Goal: Task Accomplishment & Management: Manage account settings

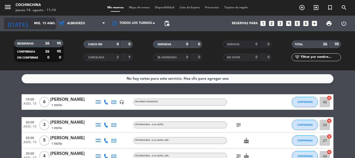
click at [50, 24] on icon "arrow_drop_down" at bounding box center [51, 23] width 6 height 6
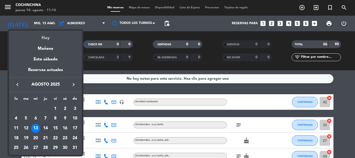
click at [47, 38] on div "Hoy" at bounding box center [45, 36] width 73 height 11
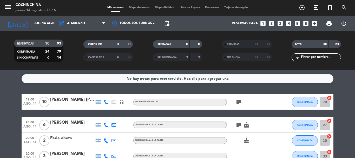
click at [76, 50] on div "CHECK INS 0 0" at bounding box center [107, 46] width 69 height 13
click at [51, 24] on icon "arrow_drop_down" at bounding box center [51, 23] width 6 height 6
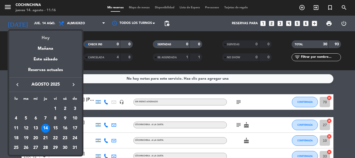
click at [46, 38] on div "Hoy" at bounding box center [45, 36] width 73 height 11
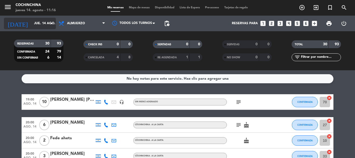
click at [51, 22] on icon "arrow_drop_down" at bounding box center [51, 23] width 6 height 6
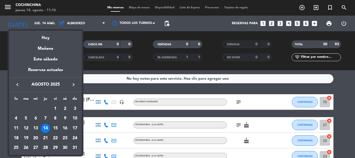
click at [55, 128] on div "15" at bounding box center [55, 128] width 9 height 9
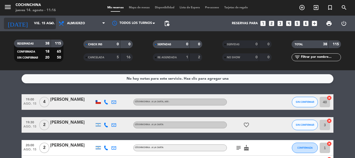
click at [38, 25] on input "vie. 15 ago." at bounding box center [53, 23] width 44 height 9
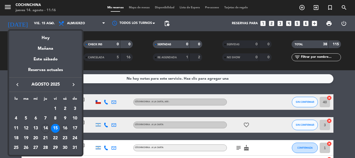
click at [66, 128] on div "16" at bounding box center [65, 128] width 9 height 9
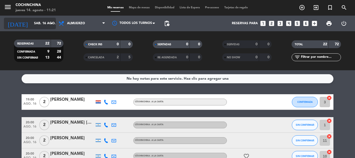
click at [36, 22] on input "sáb. 16 ago." at bounding box center [53, 23] width 44 height 9
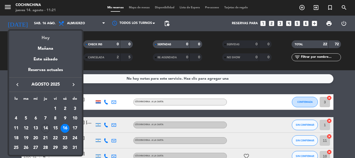
click at [44, 38] on div "Hoy" at bounding box center [45, 36] width 73 height 11
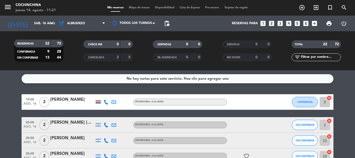
type input "jue. 14 ago."
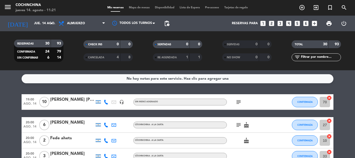
click at [272, 24] on icon "looks_two" at bounding box center [271, 23] width 7 height 7
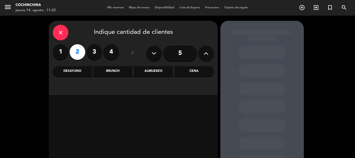
click at [156, 72] on div "Almuerzo" at bounding box center [153, 71] width 39 height 10
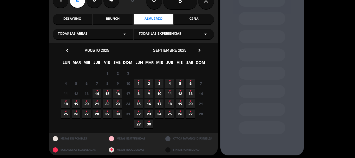
scroll to position [54, 0]
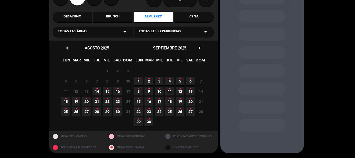
click at [98, 89] on span "14 •" at bounding box center [97, 91] width 9 height 9
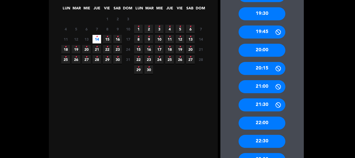
scroll to position [147, 0]
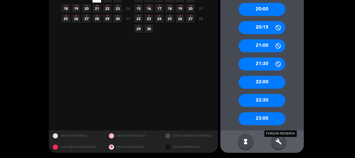
click at [279, 142] on icon "build" at bounding box center [278, 141] width 6 height 6
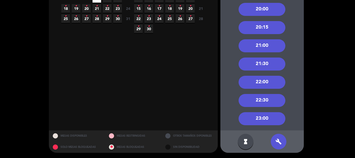
click at [258, 27] on div "20:15" at bounding box center [262, 27] width 47 height 13
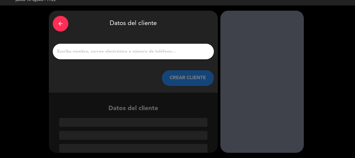
scroll to position [10, 0]
click at [137, 52] on input "1" at bounding box center [133, 51] width 153 height 7
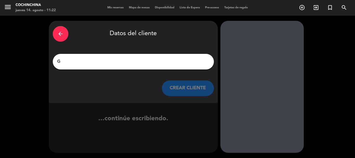
scroll to position [0, 0]
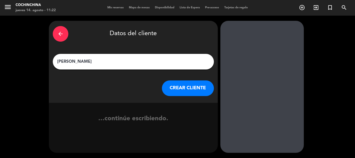
type input "[PERSON_NAME]"
click at [170, 86] on button "CREAR CLIENTE" at bounding box center [188, 88] width 52 height 16
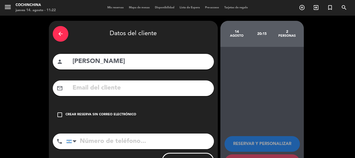
click at [122, 115] on div "Crear reserva sin correo electrónico" at bounding box center [100, 114] width 71 height 5
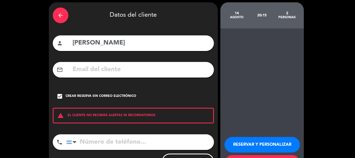
scroll to position [43, 0]
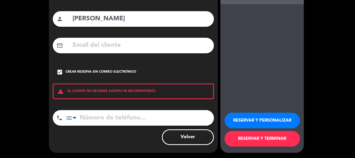
click at [109, 120] on input "tel" at bounding box center [140, 118] width 148 height 16
click at [266, 123] on button "RESERVAR Y PERSONALIZAR" at bounding box center [262, 121] width 75 height 16
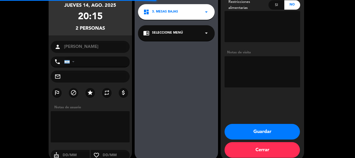
scroll to position [21, 0]
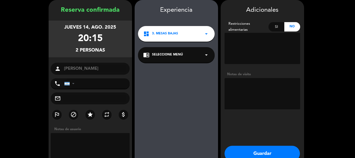
click at [239, 97] on textarea at bounding box center [263, 93] width 76 height 31
click at [246, 83] on textarea at bounding box center [263, 93] width 76 height 31
click at [279, 83] on textarea at bounding box center [263, 93] width 76 height 31
click at [270, 99] on textarea at bounding box center [263, 93] width 76 height 31
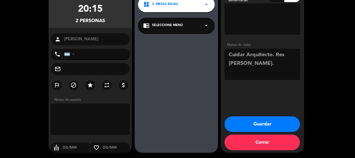
type textarea "Cuidar Arquitecto. Res [PERSON_NAME]."
click at [263, 122] on button "Guardar" at bounding box center [262, 124] width 75 height 16
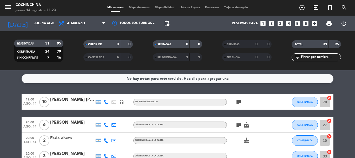
click at [133, 7] on span "Mapa de mesas" at bounding box center [139, 7] width 26 height 3
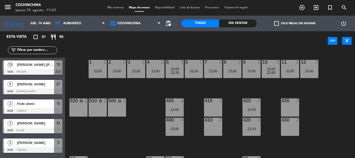
click at [288, 23] on label "check_box_outline_blank Solo mesas sin asignar" at bounding box center [294, 23] width 41 height 5
click at [295, 23] on input "check_box_outline_blank Solo mesas sin asignar" at bounding box center [295, 23] width 0 height 0
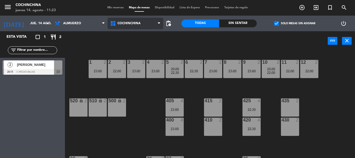
click at [146, 24] on span "Cochinchina" at bounding box center [136, 23] width 56 height 11
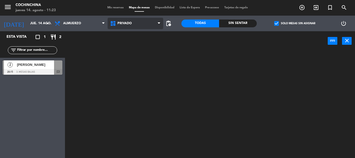
click at [129, 56] on ng-component "menu Cochinchina jueves 14. agosto - 11:23 Mis reservas Mapa de mesas Disponibi…" at bounding box center [177, 79] width 355 height 158
click at [134, 22] on span "Privado" at bounding box center [136, 23] width 56 height 11
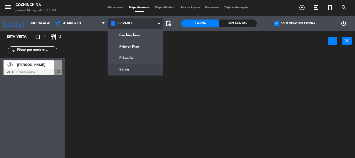
click at [126, 70] on ng-component "menu Cochinchina jueves 14. agosto - 11:23 Mis reservas Mapa de mesas Disponibi…" at bounding box center [177, 79] width 355 height 158
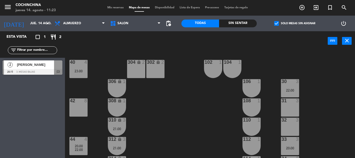
click at [23, 63] on span "[PERSON_NAME]" at bounding box center [35, 64] width 37 height 5
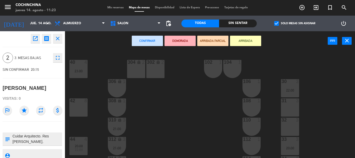
scroll to position [18, 0]
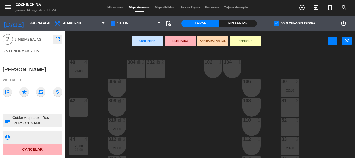
click at [25, 119] on textarea at bounding box center [37, 120] width 50 height 11
click at [23, 118] on textarea at bounding box center [37, 120] width 50 height 11
click at [13, 117] on textarea at bounding box center [37, 120] width 50 height 11
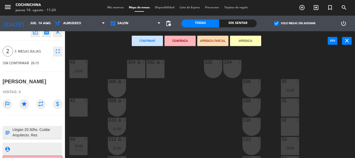
scroll to position [0, 0]
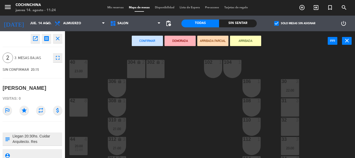
type textarea "Llegan 20:30hs. Cuidar Arquitecto. Res [PERSON_NAME]."
click at [19, 39] on div "open_in_new receipt 8:15 PM jue., 14 ago. 2 personas [PERSON_NAME] INTERNAL NOT…" at bounding box center [33, 38] width 60 height 9
click at [60, 39] on icon "close" at bounding box center [58, 38] width 6 height 6
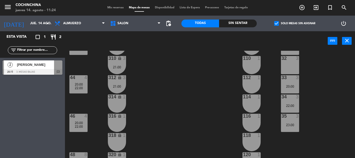
scroll to position [78, 0]
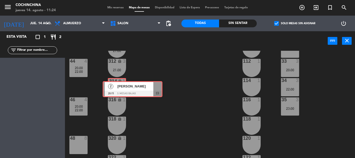
drag, startPoint x: 19, startPoint y: 67, endPoint x: 120, endPoint y: 87, distance: 102.2
click at [120, 87] on div "Esta vista crop_square 1 restaurant 2 filter_list 2 [PERSON_NAME] 20:15 3. Mesa…" at bounding box center [177, 94] width 355 height 127
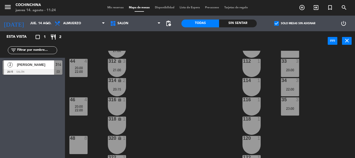
click at [120, 87] on div "20:15" at bounding box center [117, 89] width 18 height 4
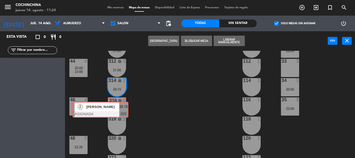
drag, startPoint x: 159, startPoint y: 105, endPoint x: 121, endPoint y: 107, distance: 38.3
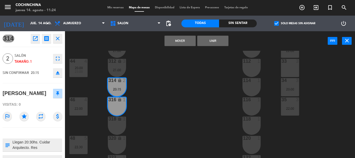
click at [211, 43] on button "Unir" at bounding box center [212, 41] width 31 height 10
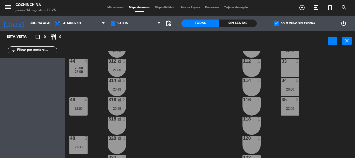
click at [191, 85] on div "40 4 20:00 22:00 304 lock 2 102 1 302 lock 2 104 1 306 lock 1 30 3 106 1 42 8 3…" at bounding box center [212, 104] width 286 height 107
click at [41, 26] on input "jue. 14 ago." at bounding box center [50, 23] width 44 height 9
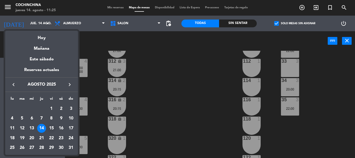
click at [52, 127] on div "15" at bounding box center [51, 128] width 9 height 9
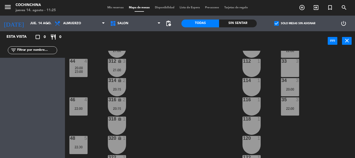
type input "vie. 15 ago."
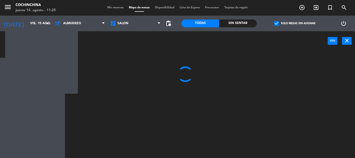
scroll to position [0, 0]
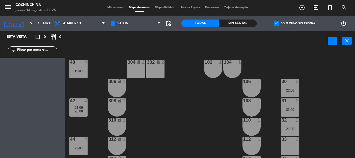
click at [152, 111] on div "40 4 19:00 304 lock 2 102 1 302 lock 2 104 1 306 lock 1 30 3 22:00 106 1 42 4 2…" at bounding box center [212, 104] width 286 height 107
click at [80, 72] on div "19:00" at bounding box center [78, 71] width 18 height 4
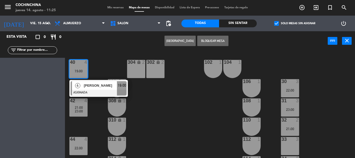
click at [182, 43] on button "[GEOGRAPHIC_DATA]" at bounding box center [179, 41] width 31 height 10
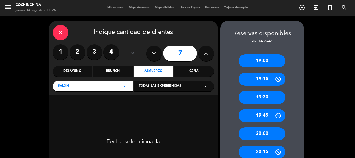
click at [111, 53] on label "4" at bounding box center [111, 52] width 16 height 16
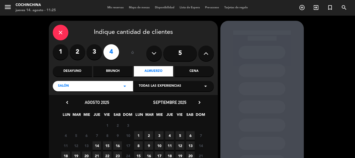
click at [106, 144] on span "15" at bounding box center [107, 145] width 9 height 9
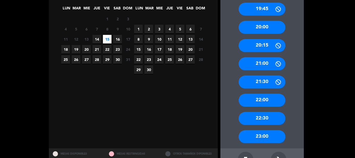
scroll to position [124, 0]
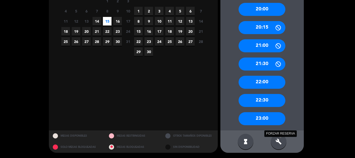
click at [279, 144] on icon "build" at bounding box center [278, 141] width 6 height 6
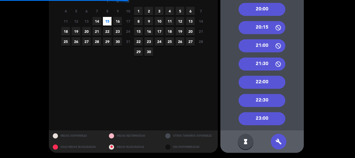
click at [261, 82] on div "22:00" at bounding box center [262, 82] width 47 height 13
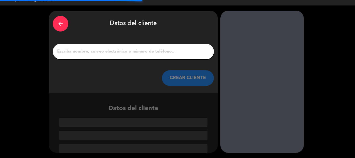
scroll to position [10, 0]
paste input "[PERSON_NAME]"
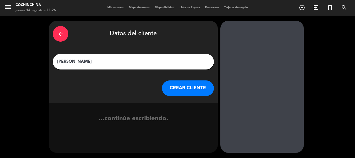
scroll to position [0, 0]
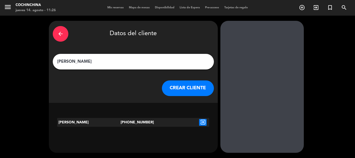
click at [77, 62] on input "[PERSON_NAME]" at bounding box center [133, 61] width 153 height 7
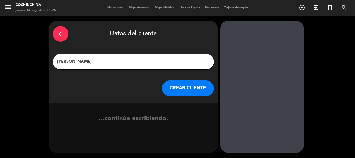
click at [90, 62] on input "[PERSON_NAME]" at bounding box center [133, 61] width 153 height 7
type input "[PERSON_NAME]"
click at [187, 91] on button "CREAR CLIENTE" at bounding box center [188, 88] width 52 height 16
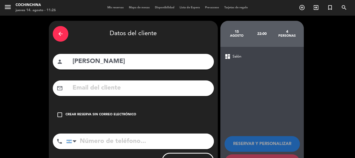
click at [122, 114] on div "Crear reserva sin correo electrónico" at bounding box center [100, 114] width 71 height 5
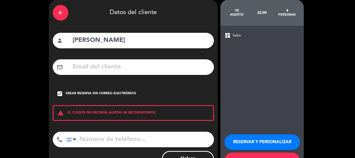
scroll to position [43, 0]
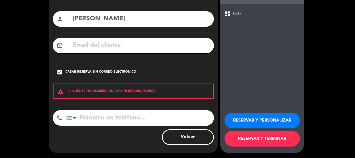
click at [236, 123] on button "RESERVAR Y PERSONALIZAR" at bounding box center [262, 121] width 75 height 16
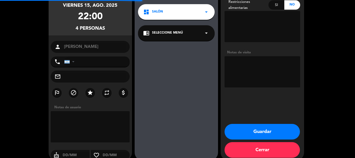
scroll to position [21, 0]
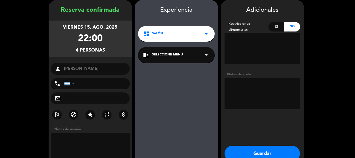
click at [242, 90] on textarea at bounding box center [263, 93] width 76 height 31
click at [278, 80] on textarea at bounding box center [263, 93] width 76 height 31
type textarea "Invitación Pr Sol."
click at [257, 149] on button "Guardar" at bounding box center [262, 154] width 75 height 16
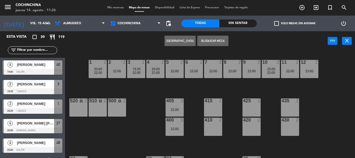
click at [283, 39] on div "Crear Reserva Bloquear Mesa power_input close" at bounding box center [196, 41] width 263 height 20
click at [81, 50] on div "Crear Reserva Bloquear Mesa power_input close" at bounding box center [196, 41] width 263 height 20
click at [288, 22] on label "check_box_outline_blank Solo mesas sin asignar" at bounding box center [294, 23] width 41 height 5
click at [295, 23] on input "check_box_outline_blank Solo mesas sin asignar" at bounding box center [295, 23] width 0 height 0
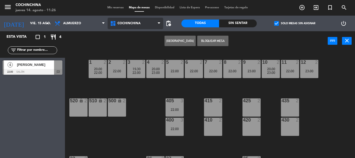
click at [139, 24] on span "Cochinchina" at bounding box center [128, 24] width 23 height 4
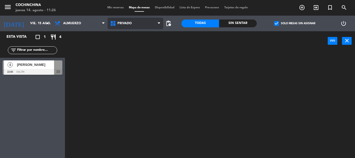
click at [131, 58] on ng-component "menu Cochinchina jueves 14. agosto - 11:26 Mis reservas Mapa de mesas Disponibi…" at bounding box center [177, 79] width 355 height 158
click at [154, 23] on span "Privado" at bounding box center [136, 23] width 56 height 11
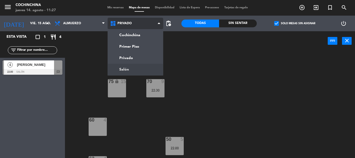
click at [132, 69] on ng-component "menu Cochinchina jueves 14. agosto - 11:27 Mis reservas Mapa de mesas Disponibi…" at bounding box center [177, 79] width 355 height 158
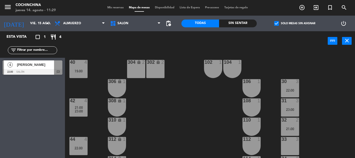
click at [179, 109] on div "40 4 19:00 304 lock 2 102 1 302 lock 2 104 1 306 lock 1 30 3 22:00 106 1 42 4 2…" at bounding box center [212, 104] width 286 height 107
click at [92, 86] on div "40 4 19:00 304 lock 2 102 1 302 lock 2 104 1 306 lock 1 30 3 22:00 106 1 42 4 2…" at bounding box center [212, 104] width 286 height 107
click at [168, 106] on div "40 4 19:00 304 lock 2 102 1 302 lock 2 104 1 306 lock 1 30 3 22:00 106 1 42 4 2…" at bounding box center [212, 104] width 286 height 107
click at [42, 70] on div at bounding box center [33, 72] width 60 height 6
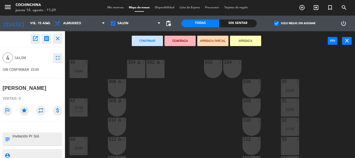
click at [35, 51] on div "4 Salón fullscreen" at bounding box center [33, 58] width 60 height 14
click at [167, 113] on div "40 4 19:00 304 lock 2 102 1 302 lock 2 104 1 306 lock 1 30 3 22:00 106 1 42 4 2…" at bounding box center [212, 104] width 286 height 107
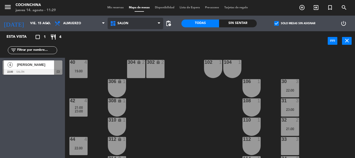
click at [134, 25] on span "Salón" at bounding box center [136, 23] width 56 height 11
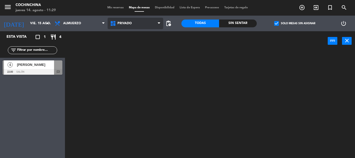
click at [124, 57] on ng-component "menu Cochinchina jueves 14. agosto - 11:29 Mis reservas Mapa de mesas Disponibi…" at bounding box center [177, 79] width 355 height 158
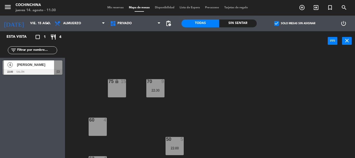
click at [156, 122] on div "75 lock 15 70 9 22:30 60 4 50 5 22:00 62 4 55 5 23:00 64 lock 4 66 lock 2" at bounding box center [212, 104] width 286 height 107
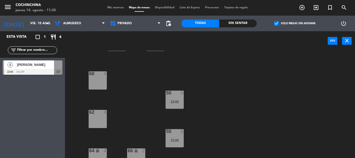
scroll to position [52, 0]
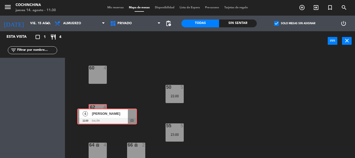
drag, startPoint x: 19, startPoint y: 67, endPoint x: 94, endPoint y: 115, distance: 88.9
click at [94, 115] on div "Esta vista crop_square 1 restaurant 4 filter_list 4 [PERSON_NAME] 22:00 Salón c…" at bounding box center [177, 94] width 355 height 127
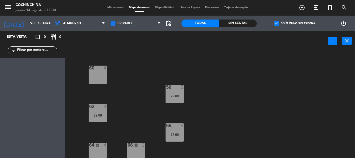
drag, startPoint x: 124, startPoint y: 70, endPoint x: 99, endPoint y: 64, distance: 26.1
click at [125, 71] on div "75 lock 15 70 9 22:30 60 4 50 5 22:00 62 4 22:00 55 5 23:00 64 lock 4 66 lock 2" at bounding box center [212, 104] width 286 height 107
click at [46, 22] on icon "arrow_drop_down" at bounding box center [47, 23] width 6 height 6
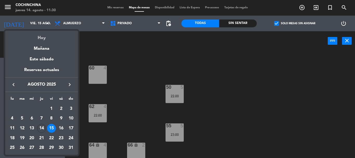
click at [43, 38] on div "Hoy" at bounding box center [41, 36] width 73 height 11
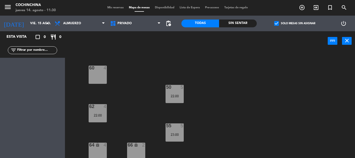
type input "jue. 14 ago."
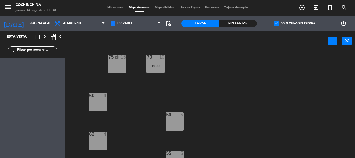
scroll to position [55, 0]
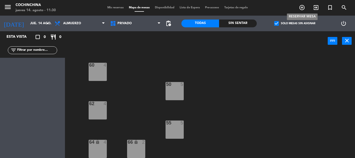
click at [302, 8] on icon "add_circle_outline" at bounding box center [302, 7] width 6 height 6
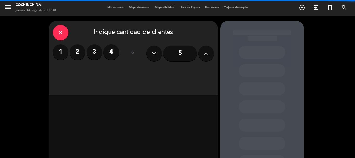
click at [75, 51] on label "2" at bounding box center [78, 52] width 16 height 16
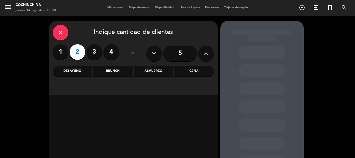
click at [151, 70] on div "Almuerzo" at bounding box center [153, 71] width 39 height 10
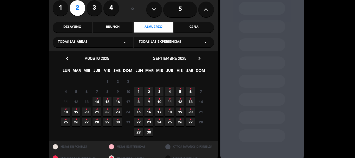
scroll to position [54, 0]
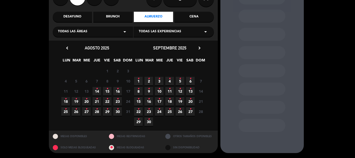
click at [98, 90] on span "14 •" at bounding box center [97, 91] width 9 height 9
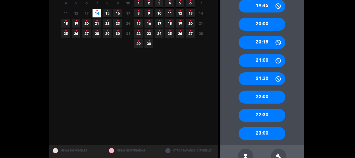
scroll to position [147, 0]
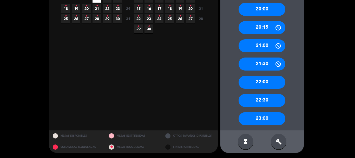
click at [276, 145] on div "build" at bounding box center [279, 142] width 16 height 16
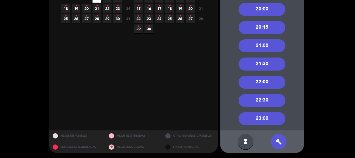
click at [262, 64] on div "21:30" at bounding box center [262, 63] width 47 height 13
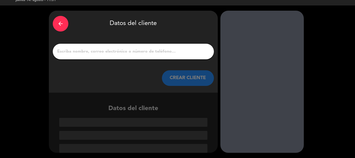
paste input "[PERSON_NAME]"
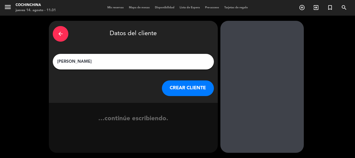
scroll to position [0, 0]
click at [67, 61] on input "[PERSON_NAME]" at bounding box center [133, 61] width 153 height 7
click at [69, 62] on input "[PERSON_NAME]" at bounding box center [133, 61] width 153 height 7
click at [89, 62] on input "[PERSON_NAME]" at bounding box center [133, 61] width 153 height 7
type input "[PERSON_NAME]"
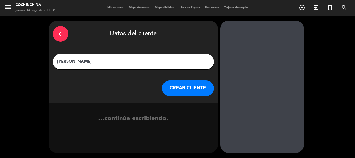
click at [182, 88] on button "CREAR CLIENTE" at bounding box center [188, 88] width 52 height 16
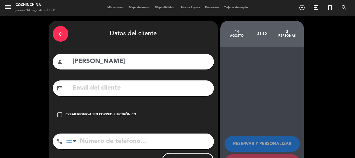
click at [100, 115] on div "Crear reserva sin correo electrónico" at bounding box center [100, 114] width 71 height 5
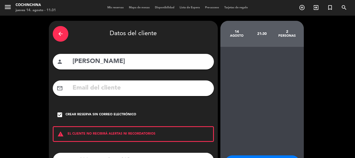
scroll to position [43, 0]
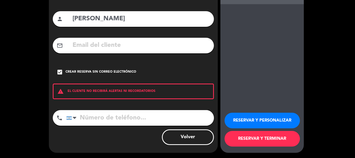
click at [257, 122] on button "RESERVAR Y PERSONALIZAR" at bounding box center [262, 121] width 75 height 16
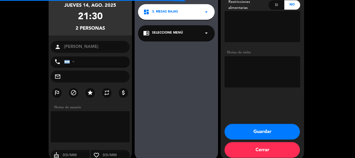
scroll to position [21, 0]
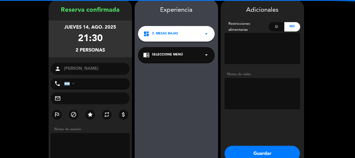
click at [243, 93] on textarea at bounding box center [263, 93] width 76 height 31
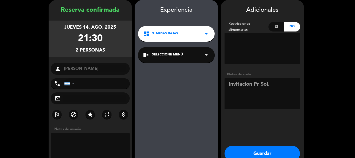
click at [229, 85] on textarea at bounding box center [263, 93] width 76 height 31
click at [272, 81] on textarea at bounding box center [263, 93] width 76 height 31
type textarea "Invitación Pr Sol."
click at [254, 153] on button "Guardar" at bounding box center [262, 154] width 75 height 16
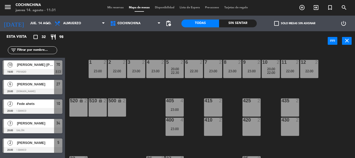
click at [301, 23] on label "check_box_outline_blank Solo mesas sin asignar" at bounding box center [294, 23] width 41 height 5
click at [295, 23] on input "check_box_outline_blank Solo mesas sin asignar" at bounding box center [295, 23] width 0 height 0
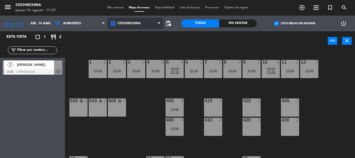
click at [135, 22] on span "Cochinchina" at bounding box center [128, 24] width 23 height 4
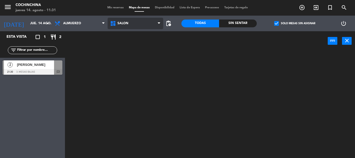
click at [132, 69] on ng-component "menu Cochinchina jueves 14. agosto - 11:31 Mis reservas Mapa de mesas Disponibi…" at bounding box center [177, 79] width 355 height 158
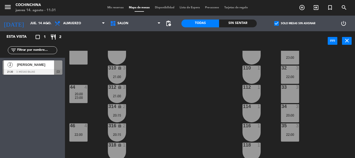
scroll to position [78, 0]
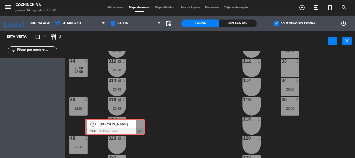
drag, startPoint x: 35, startPoint y: 66, endPoint x: 116, endPoint y: 125, distance: 100.4
click at [116, 125] on div "Esta vista crop_square 1 restaurant 2 filter_list 2 [PERSON_NAME] 21:30 3. Mesa…" at bounding box center [177, 94] width 355 height 127
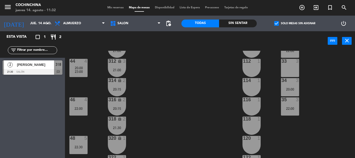
click at [116, 125] on div "318 lock 2 21:30" at bounding box center [117, 125] width 18 height 18
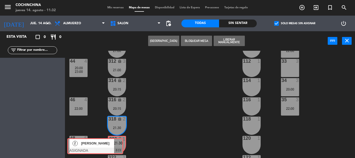
drag, startPoint x: 159, startPoint y: 144, endPoint x: 117, endPoint y: 144, distance: 41.8
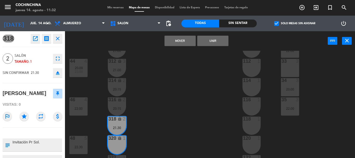
click at [210, 41] on button "Unir" at bounding box center [212, 41] width 31 height 10
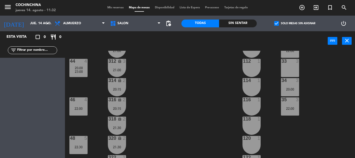
click at [190, 86] on div "40 4 20:00 22:00 304 lock 2 102 1 302 lock 2 104 1 306 lock 1 30 3 106 1 42 8 3…" at bounding box center [212, 104] width 286 height 107
click at [195, 81] on div "40 4 20:00 22:00 304 lock 2 102 1 302 lock 2 104 1 306 lock 1 30 3 106 1 42 8 3…" at bounding box center [212, 104] width 286 height 107
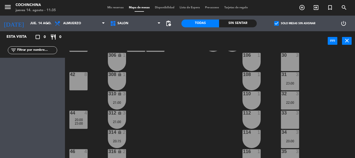
scroll to position [26, 0]
click at [248, 101] on div "110 1" at bounding box center [251, 100] width 18 height 18
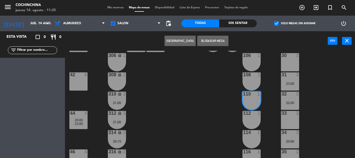
drag, startPoint x: 250, startPoint y: 120, endPoint x: 246, endPoint y: 116, distance: 5.9
click at [250, 120] on div "112 1" at bounding box center [251, 120] width 18 height 18
click at [181, 39] on button "[GEOGRAPHIC_DATA]" at bounding box center [179, 41] width 31 height 10
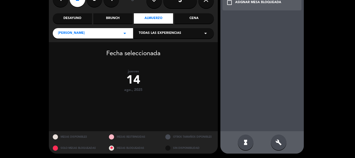
scroll to position [54, 0]
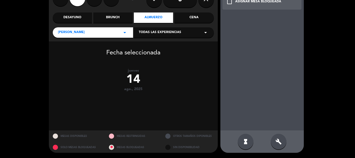
click at [281, 145] on div "build" at bounding box center [279, 142] width 16 height 16
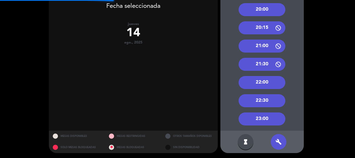
scroll to position [147, 0]
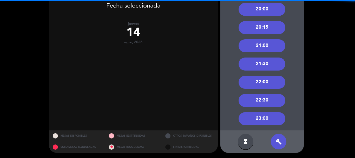
click at [266, 47] on div "21:00" at bounding box center [262, 45] width 47 height 13
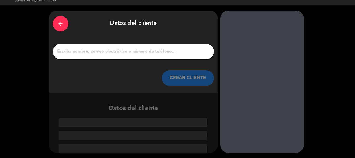
scroll to position [10, 0]
click at [159, 51] on input "1" at bounding box center [133, 51] width 153 height 7
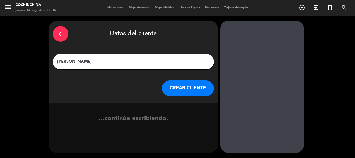
type input "[PERSON_NAME]"
click at [195, 90] on button "CREAR CLIENTE" at bounding box center [188, 88] width 52 height 16
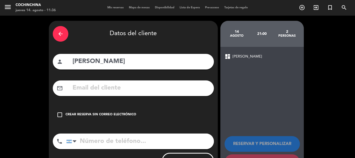
click at [118, 91] on input "text" at bounding box center [141, 88] width 138 height 11
click at [110, 59] on input "[PERSON_NAME]" at bounding box center [141, 61] width 138 height 11
type input "[PERSON_NAME]"
click at [125, 90] on input "text" at bounding box center [141, 88] width 138 height 11
click at [91, 140] on input "tel" at bounding box center [140, 141] width 148 height 16
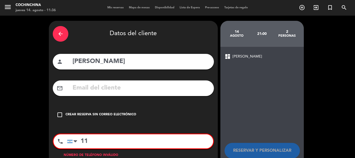
click at [91, 140] on input "11" at bounding box center [140, 141] width 146 height 14
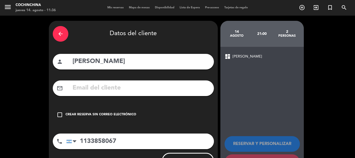
type input "1133858067"
click at [86, 113] on div "Crear reserva sin correo electrónico" at bounding box center [100, 114] width 71 height 5
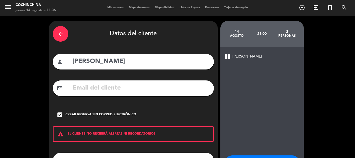
scroll to position [43, 0]
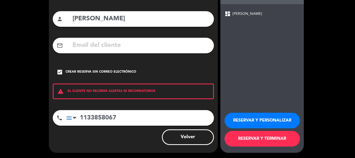
click at [263, 121] on button "RESERVAR Y PERSONALIZAR" at bounding box center [262, 121] width 75 height 16
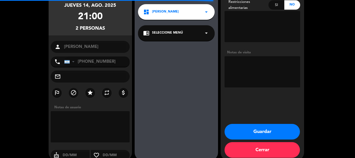
scroll to position [21, 0]
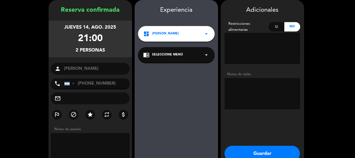
click at [253, 101] on textarea at bounding box center [263, 93] width 76 height 31
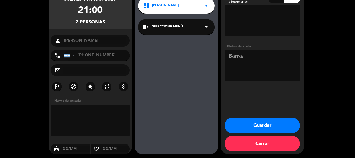
scroll to position [50, 0]
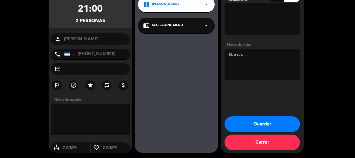
type textarea "Barra."
click at [254, 125] on button "Guardar" at bounding box center [262, 124] width 75 height 16
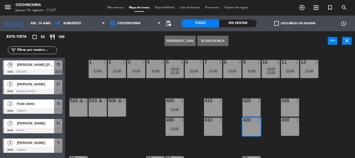
click at [281, 24] on label "check_box_outline_blank Solo mesas sin asignar" at bounding box center [294, 23] width 41 height 5
click at [295, 23] on input "check_box_outline_blank Solo mesas sin asignar" at bounding box center [295, 23] width 0 height 0
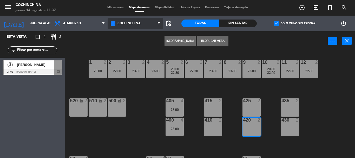
click at [149, 23] on span "Cochinchina" at bounding box center [136, 23] width 56 height 11
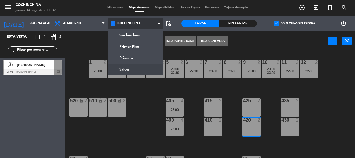
click at [122, 69] on ng-component "menu Cochinchina jueves 14. agosto - 11:37 Mis reservas Mapa de mesas Disponibi…" at bounding box center [177, 79] width 355 height 158
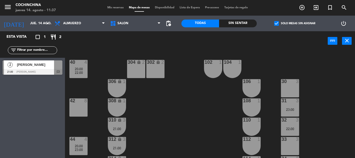
click at [173, 107] on div "40 4 20:00 22:00 304 lock 2 102 1 302 lock 2 104 1 306 lock 1 30 3 106 1 42 8 3…" at bounding box center [212, 104] width 286 height 107
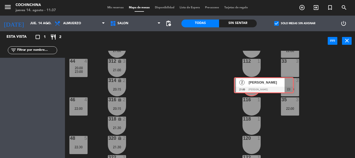
drag, startPoint x: 23, startPoint y: 70, endPoint x: 254, endPoint y: 87, distance: 231.9
click at [254, 87] on div "Esta vista crop_square 1 restaurant 2 filter_list 2 [PERSON_NAME] 21:00 [PERSON…" at bounding box center [177, 94] width 355 height 127
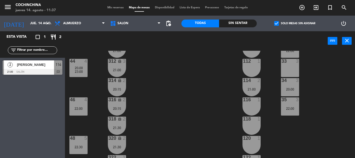
click at [254, 87] on div "21:00" at bounding box center [251, 89] width 18 height 4
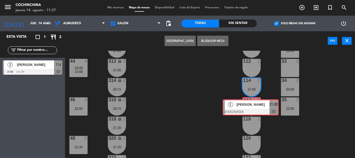
drag, startPoint x: 274, startPoint y: 108, endPoint x: 253, endPoint y: 108, distance: 21.0
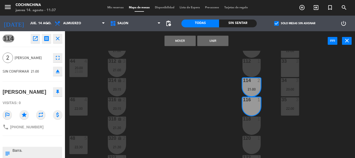
click at [214, 42] on button "Unir" at bounding box center [212, 41] width 31 height 10
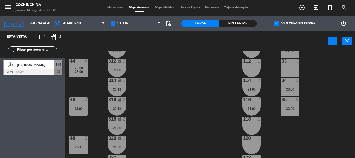
drag, startPoint x: 181, startPoint y: 87, endPoint x: 132, endPoint y: 79, distance: 49.6
click at [180, 88] on div "40 4 20:00 22:00 304 lock 2 102 1 302 lock 2 104 1 306 lock 1 30 3 106 1 42 8 3…" at bounding box center [212, 104] width 286 height 107
click at [42, 50] on input "text" at bounding box center [37, 50] width 40 height 6
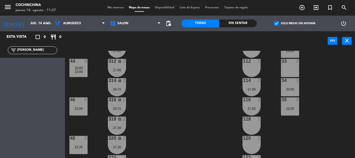
type input "[PERSON_NAME]"
click at [274, 21] on span "check_box" at bounding box center [276, 23] width 5 height 5
click at [295, 23] on input "check_box Solo mesas sin asignar" at bounding box center [295, 23] width 0 height 0
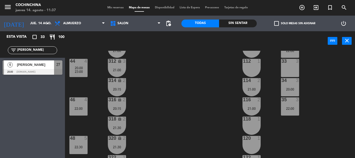
click at [33, 71] on div at bounding box center [33, 72] width 60 height 6
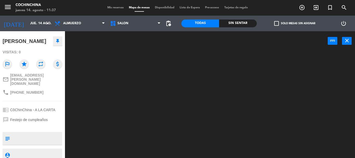
scroll to position [0, 0]
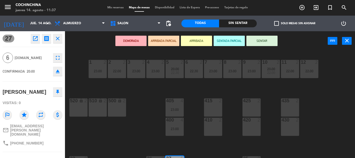
click at [36, 39] on icon "open_in_new" at bounding box center [35, 38] width 6 height 6
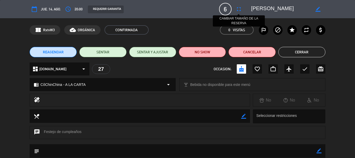
click at [239, 8] on icon "fullscreen" at bounding box center [239, 9] width 6 height 6
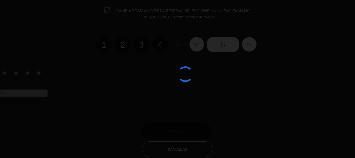
click at [254, 47] on div at bounding box center [177, 79] width 355 height 158
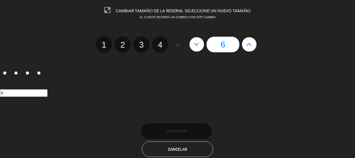
click at [250, 44] on icon at bounding box center [248, 44] width 5 height 8
type input "7"
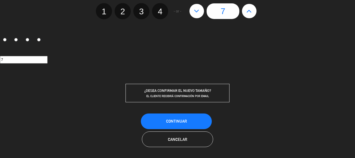
scroll to position [34, 0]
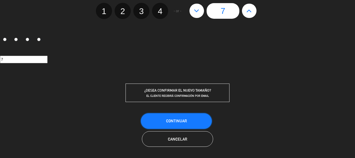
click at [182, 120] on span "Continuar" at bounding box center [176, 120] width 21 height 4
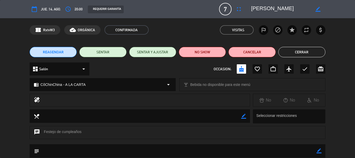
click at [296, 52] on button "Cerrar" at bounding box center [301, 52] width 47 height 10
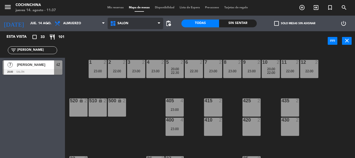
click at [130, 25] on span "Salón" at bounding box center [136, 23] width 56 height 11
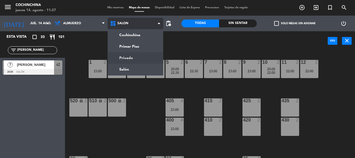
click at [129, 58] on ng-component "menu Cochinchina jueves 14. agosto - 11:37 Mis reservas Mapa de mesas Disponibi…" at bounding box center [177, 79] width 355 height 158
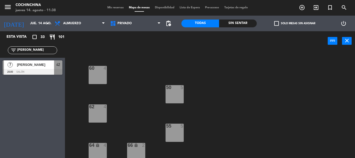
scroll to position [52, 0]
click at [133, 21] on span "Privado" at bounding box center [136, 23] width 56 height 11
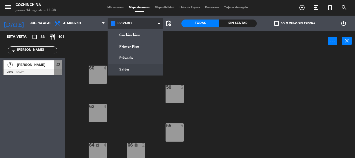
click at [130, 70] on ng-component "menu Cochinchina jueves 14. agosto - 11:38 Mis reservas Mapa de mesas Disponibi…" at bounding box center [177, 79] width 355 height 158
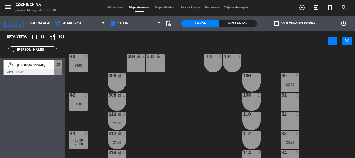
scroll to position [0, 0]
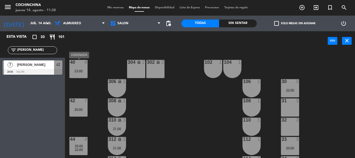
click at [83, 70] on div "23:00" at bounding box center [78, 71] width 18 height 4
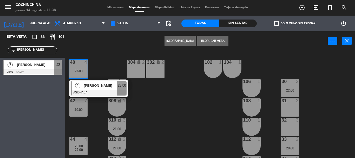
click at [96, 91] on div at bounding box center [99, 93] width 56 height 6
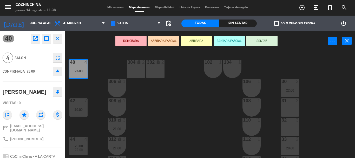
click at [57, 71] on icon "eject" at bounding box center [58, 71] width 6 height 6
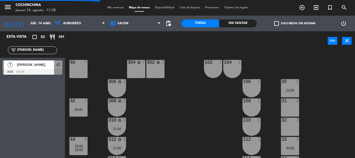
click at [74, 113] on div "42 7 20:00" at bounding box center [78, 107] width 18 height 18
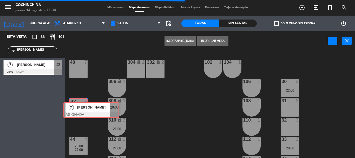
drag, startPoint x: 93, startPoint y: 132, endPoint x: 86, endPoint y: 114, distance: 19.2
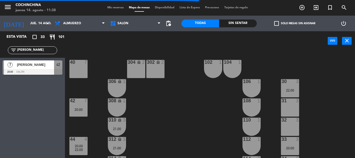
click at [96, 83] on div "40 7 304 lock 2 102 1 302 lock 2 104 1 306 lock 1 30 3 22:00 106 1 42 7 20:00 3…" at bounding box center [212, 104] width 286 height 107
click at [41, 50] on input "[PERSON_NAME]" at bounding box center [37, 50] width 40 height 6
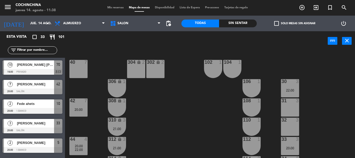
click at [279, 25] on span "check_box_outline_blank" at bounding box center [276, 23] width 5 height 5
click at [295, 23] on input "check_box_outline_blank Solo mesas sin asignar" at bounding box center [295, 23] width 0 height 0
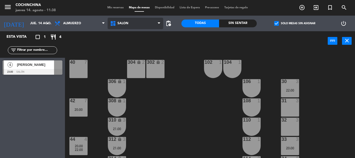
click at [114, 24] on icon at bounding box center [114, 23] width 8 height 6
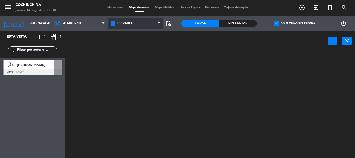
click at [131, 59] on ng-component "menu Cochinchina jueves 14. agosto - 11:38 Mis reservas Mapa de mesas Disponibi…" at bounding box center [177, 79] width 355 height 158
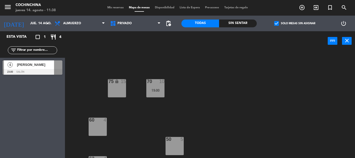
click at [134, 128] on div "75 lock 15 70 10 19:00 60 4 50 5 62 4 55 5 64 lock 4 66 lock 2" at bounding box center [212, 104] width 286 height 107
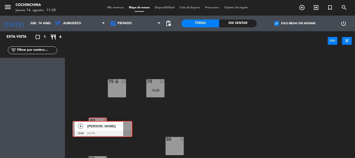
drag, startPoint x: 25, startPoint y: 67, endPoint x: 95, endPoint y: 128, distance: 92.5
click at [95, 128] on div "Esta vista crop_square 1 restaurant 4 filter_list 4 [PERSON_NAME] 23:00 Salón 4…" at bounding box center [177, 94] width 355 height 127
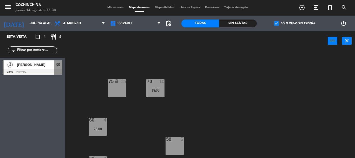
scroll to position [52, 0]
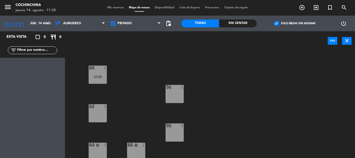
click at [275, 25] on span "check_box" at bounding box center [276, 23] width 5 height 5
click at [295, 23] on input "check_box Solo mesas sin asignar" at bounding box center [295, 23] width 0 height 0
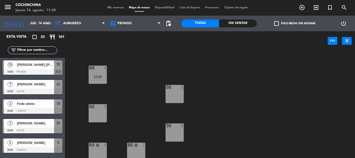
click at [275, 25] on span "check_box_outline_blank" at bounding box center [276, 23] width 5 height 5
click at [295, 23] on input "check_box_outline_blank Solo mesas sin asignar" at bounding box center [295, 23] width 0 height 0
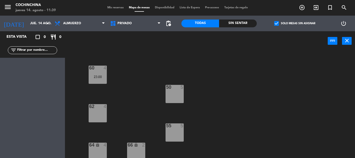
click at [276, 24] on span "check_box" at bounding box center [276, 23] width 5 height 5
click at [295, 23] on input "check_box Solo mesas sin asignar" at bounding box center [295, 23] width 0 height 0
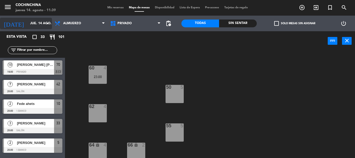
click at [42, 24] on input "jue. 14 ago." at bounding box center [50, 23] width 44 height 9
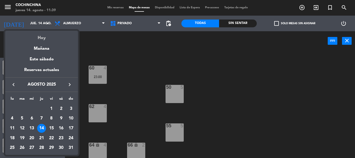
click at [43, 37] on div "Hoy" at bounding box center [41, 36] width 73 height 11
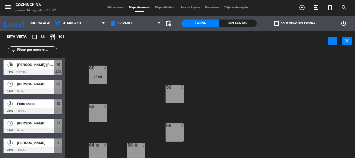
click at [107, 50] on div "power_input close" at bounding box center [196, 41] width 263 height 20
click at [55, 41] on div "Esta vista crop_square 33 restaurant 101" at bounding box center [32, 36] width 65 height 11
click at [280, 24] on label "check_box_outline_blank Solo mesas sin asignar" at bounding box center [294, 23] width 41 height 5
click at [295, 23] on input "check_box_outline_blank Solo mesas sin asignar" at bounding box center [295, 23] width 0 height 0
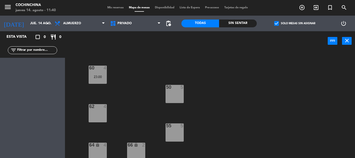
drag, startPoint x: 275, startPoint y: 46, endPoint x: 278, endPoint y: 26, distance: 20.7
click at [275, 43] on div "power_input close" at bounding box center [196, 41] width 263 height 20
click at [278, 22] on span "check_box" at bounding box center [276, 23] width 5 height 5
click at [295, 23] on input "check_box Solo mesas sin asignar" at bounding box center [295, 23] width 0 height 0
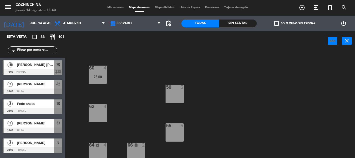
click at [275, 24] on span "check_box_outline_blank" at bounding box center [276, 23] width 5 height 5
click at [295, 23] on input "check_box_outline_blank Solo mesas sin asignar" at bounding box center [295, 23] width 0 height 0
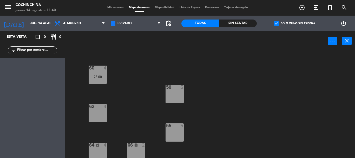
click at [275, 24] on span "check_box" at bounding box center [276, 23] width 5 height 5
click at [295, 23] on input "check_box Solo mesas sin asignar" at bounding box center [295, 23] width 0 height 0
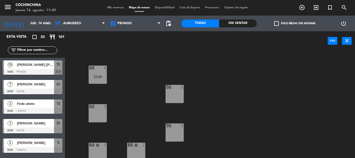
click at [275, 24] on span "check_box_outline_blank" at bounding box center [276, 23] width 5 height 5
click at [295, 23] on input "check_box_outline_blank Solo mesas sin asignar" at bounding box center [295, 23] width 0 height 0
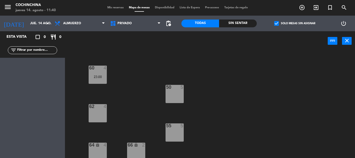
click at [275, 24] on span "check_box" at bounding box center [276, 23] width 5 height 5
click at [295, 23] on input "check_box Solo mesas sin asignar" at bounding box center [295, 23] width 0 height 0
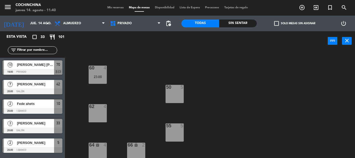
click at [165, 63] on div "75 lock 15 70 10 19:00 60 4 23:00 50 5 62 4 55 5 64 lock 4 66 lock 2" at bounding box center [212, 104] width 286 height 107
click at [226, 97] on div "75 lock 15 70 10 19:00 60 4 23:00 50 5 62 4 55 5 64 lock 4 66 lock 2" at bounding box center [212, 104] width 286 height 107
click at [307, 110] on div "75 lock 15 70 10 19:00 60 4 23:00 50 5 62 4 55 5 64 lock 4 66 lock 2" at bounding box center [212, 104] width 286 height 107
click at [289, 24] on label "check_box_outline_blank Solo mesas sin asignar" at bounding box center [294, 23] width 41 height 5
click at [295, 23] on input "check_box_outline_blank Solo mesas sin asignar" at bounding box center [295, 23] width 0 height 0
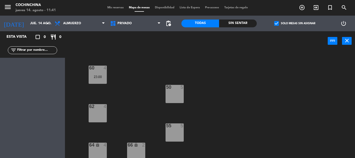
click at [289, 24] on label "check_box Solo mesas sin asignar" at bounding box center [294, 23] width 41 height 5
click at [295, 23] on input "check_box Solo mesas sin asignar" at bounding box center [295, 23] width 0 height 0
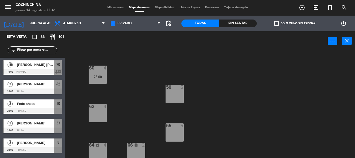
click at [279, 24] on span "check_box_outline_blank" at bounding box center [276, 23] width 5 height 5
click at [295, 23] on input "check_box_outline_blank Solo mesas sin asignar" at bounding box center [295, 23] width 0 height 0
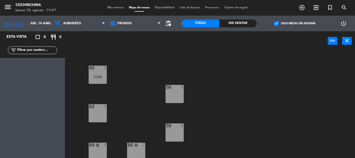
click at [279, 24] on span "check_box" at bounding box center [276, 23] width 5 height 5
click at [295, 23] on input "check_box Solo mesas sin asignar" at bounding box center [295, 23] width 0 height 0
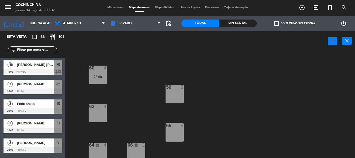
click at [285, 24] on label "check_box_outline_blank Solo mesas sin asignar" at bounding box center [294, 23] width 41 height 5
click at [295, 23] on input "check_box_outline_blank Solo mesas sin asignar" at bounding box center [295, 23] width 0 height 0
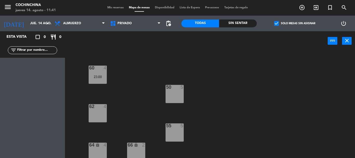
click at [285, 24] on label "check_box Solo mesas sin asignar" at bounding box center [294, 23] width 41 height 5
click at [295, 23] on input "check_box Solo mesas sin asignar" at bounding box center [295, 23] width 0 height 0
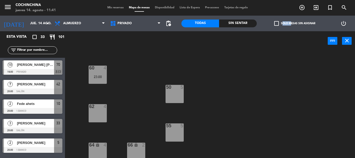
click at [285, 24] on label "check_box_outline_blank Solo mesas sin asignar" at bounding box center [294, 23] width 41 height 5
click at [295, 23] on input "check_box_outline_blank Solo mesas sin asignar" at bounding box center [295, 23] width 0 height 0
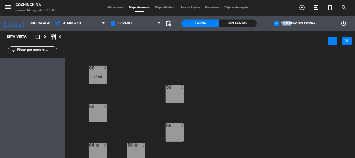
click at [285, 24] on label "check_box Solo mesas sin asignar" at bounding box center [294, 23] width 41 height 5
click at [295, 23] on input "check_box Solo mesas sin asignar" at bounding box center [295, 23] width 0 height 0
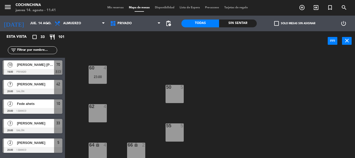
click at [282, 24] on label "check_box_outline_blank Solo mesas sin asignar" at bounding box center [294, 23] width 41 height 5
click at [295, 23] on input "check_box_outline_blank Solo mesas sin asignar" at bounding box center [295, 23] width 0 height 0
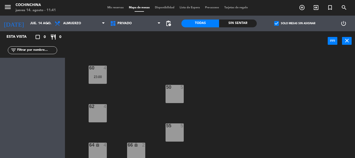
click at [279, 22] on span "check_box" at bounding box center [276, 23] width 5 height 5
click at [295, 23] on input "check_box Solo mesas sin asignar" at bounding box center [295, 23] width 0 height 0
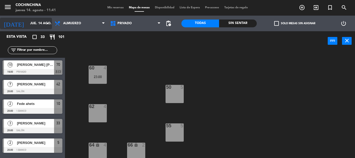
click at [47, 22] on icon "arrow_drop_down" at bounding box center [47, 23] width 6 height 6
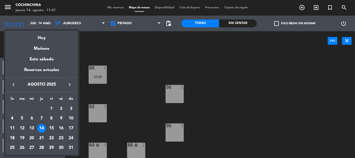
click at [62, 127] on div "16" at bounding box center [61, 128] width 9 height 9
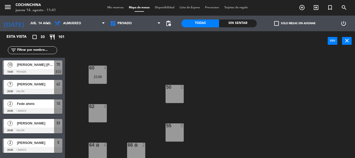
type input "sáb. 16 ago."
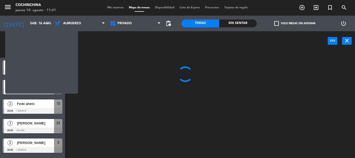
scroll to position [0, 0]
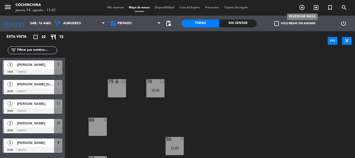
click at [302, 7] on icon "add_circle_outline" at bounding box center [302, 7] width 6 height 6
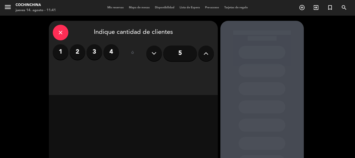
click at [206, 56] on icon at bounding box center [205, 53] width 5 height 8
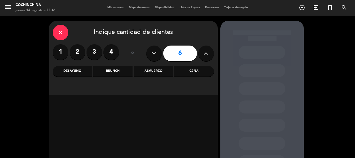
click at [206, 56] on icon at bounding box center [205, 53] width 5 height 8
type input "7"
click at [152, 73] on div "Almuerzo" at bounding box center [153, 71] width 39 height 10
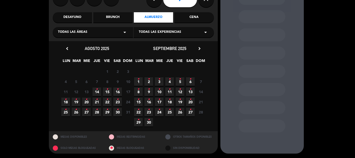
scroll to position [54, 0]
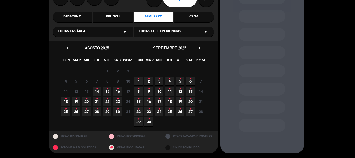
click at [118, 91] on icon "•" at bounding box center [118, 88] width 2 height 8
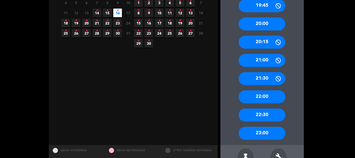
scroll to position [147, 0]
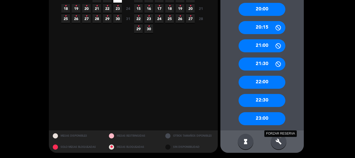
click at [280, 139] on icon "build" at bounding box center [278, 141] width 6 height 6
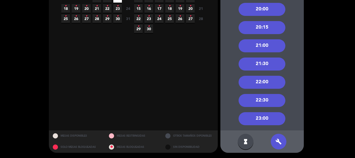
click at [260, 45] on div "21:00" at bounding box center [262, 45] width 47 height 13
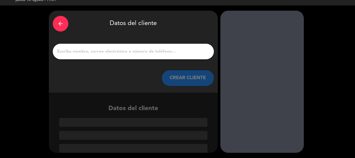
scroll to position [10, 0]
paste input "[PERSON_NAME]"
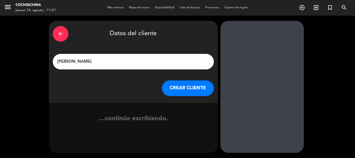
scroll to position [0, 0]
type input "[PERSON_NAME]"
click at [189, 86] on button "CREAR CLIENTE" at bounding box center [188, 88] width 52 height 16
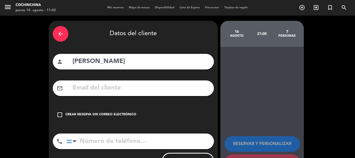
paste input "[EMAIL_ADDRESS][DOMAIN_NAME]"
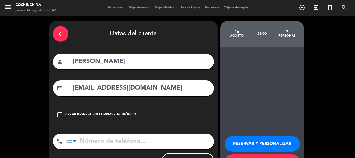
type input "[EMAIL_ADDRESS][DOMAIN_NAME]"
click at [118, 145] on input "tel" at bounding box center [140, 141] width 148 height 16
paste input "[PHONE_NUMBER]"
type input "[PHONE_NUMBER]"
click at [264, 145] on button "RESERVAR Y PERSONALIZAR" at bounding box center [262, 144] width 75 height 16
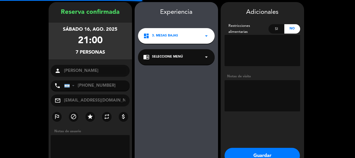
scroll to position [21, 0]
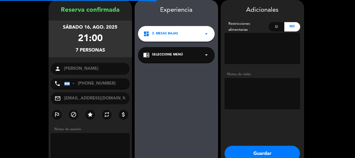
click at [259, 102] on textarea at bounding box center [263, 93] width 76 height 31
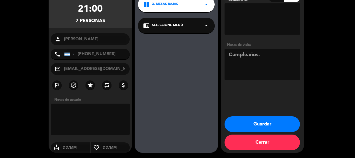
type textarea "Cumpleaños."
click at [256, 123] on button "Guardar" at bounding box center [262, 124] width 75 height 16
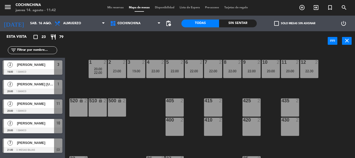
click at [293, 23] on label "check_box_outline_blank Solo mesas sin asignar" at bounding box center [294, 23] width 41 height 5
click at [295, 23] on input "check_box_outline_blank Solo mesas sin asignar" at bounding box center [295, 23] width 0 height 0
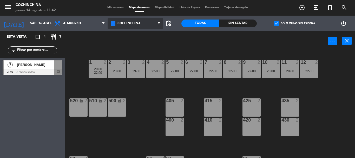
click at [140, 24] on span "Cochinchina" at bounding box center [128, 24] width 23 height 4
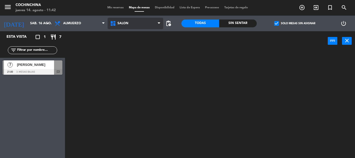
click at [123, 69] on ng-component "menu Cochinchina jueves 14. agosto - 11:42 Mis reservas Mapa de mesas Disponibi…" at bounding box center [177, 79] width 355 height 158
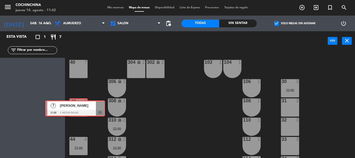
drag, startPoint x: 33, startPoint y: 68, endPoint x: 75, endPoint y: 108, distance: 58.5
click at [75, 108] on div "Esta vista crop_square 1 restaurant 7 filter_list 7 [PERSON_NAME] 21:00 3. Mesa…" at bounding box center [177, 94] width 355 height 127
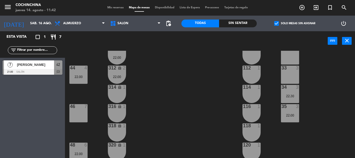
scroll to position [52, 0]
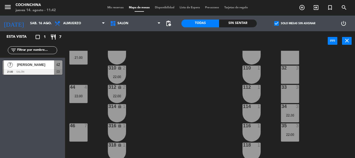
click at [163, 104] on div "40 7 304 lock 2 102 1 302 lock 2 104 1 306 lock 1 30 3 22:00 106 1 42 7 21:00 3…" at bounding box center [212, 104] width 286 height 107
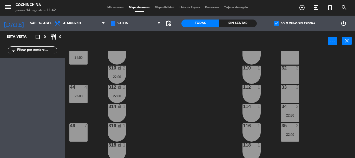
drag, startPoint x: 276, startPoint y: 24, endPoint x: 272, endPoint y: 25, distance: 4.4
click at [276, 24] on span "check_box" at bounding box center [276, 23] width 5 height 5
click at [295, 23] on input "check_box Solo mesas sin asignar" at bounding box center [295, 23] width 0 height 0
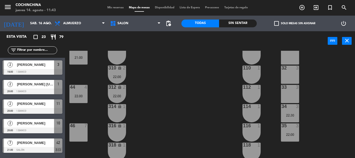
click at [200, 104] on div "40 7 304 lock 2 102 1 302 lock 2 104 1 306 lock 1 30 3 22:00 106 1 42 7 21:00 3…" at bounding box center [212, 104] width 286 height 107
click at [279, 24] on span "check_box_outline_blank" at bounding box center [276, 23] width 5 height 5
click at [295, 23] on input "check_box_outline_blank Solo mesas sin asignar" at bounding box center [295, 23] width 0 height 0
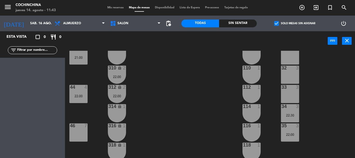
click at [279, 24] on span "check_box" at bounding box center [276, 23] width 5 height 5
click at [295, 23] on input "check_box Solo mesas sin asignar" at bounding box center [295, 23] width 0 height 0
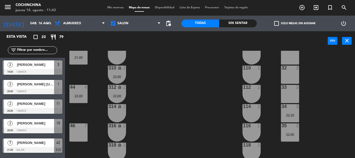
click at [279, 24] on span "check_box_outline_blank" at bounding box center [276, 23] width 5 height 5
click at [295, 23] on input "check_box_outline_blank Solo mesas sin asignar" at bounding box center [295, 23] width 0 height 0
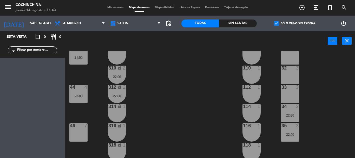
click at [279, 24] on span "check_box" at bounding box center [276, 23] width 5 height 5
click at [295, 23] on input "check_box Solo mesas sin asignar" at bounding box center [295, 23] width 0 height 0
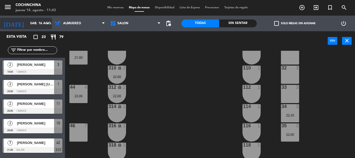
click at [36, 24] on input "sáb. 16 ago." at bounding box center [50, 23] width 44 height 9
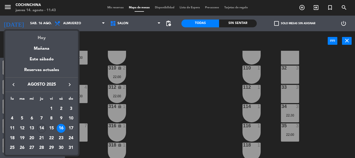
click at [42, 37] on div "Hoy" at bounding box center [41, 36] width 73 height 11
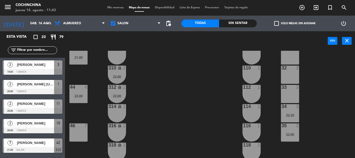
type input "jue. 14 ago."
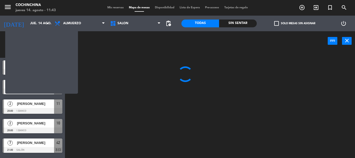
scroll to position [0, 0]
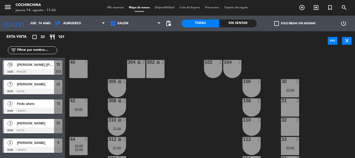
click at [112, 8] on span "Mis reservas" at bounding box center [116, 7] width 22 height 3
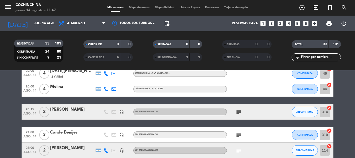
scroll to position [114, 0]
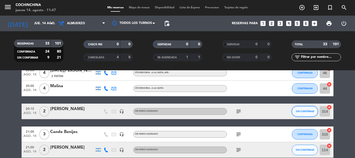
click at [295, 112] on button "SIN CONFIRMAR" at bounding box center [305, 111] width 26 height 10
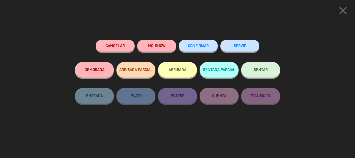
click at [196, 48] on button "CONFIRMAR" at bounding box center [198, 46] width 39 height 12
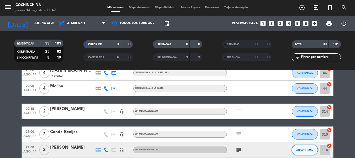
click at [302, 146] on button "SIN CONFIRMAR" at bounding box center [305, 149] width 26 height 10
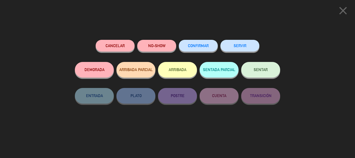
click at [205, 42] on button "CONFIRMAR" at bounding box center [198, 46] width 39 height 12
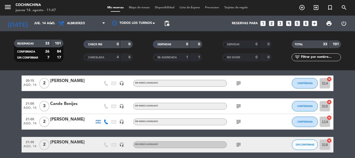
scroll to position [218, 0]
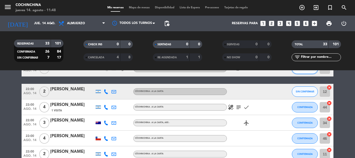
click at [305, 72] on button "SIN CONFIRMAR" at bounding box center [305, 68] width 26 height 10
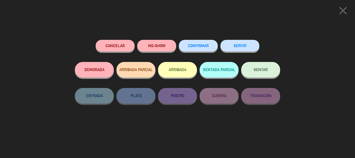
click at [209, 50] on button "CONFIRMAR" at bounding box center [198, 46] width 39 height 12
click at [194, 44] on span "CONFIRMAR" at bounding box center [198, 45] width 21 height 4
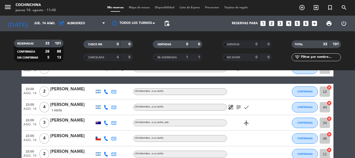
click at [339, 101] on bookings-row "19:00 ago. 14 10 [PERSON_NAME] [PERSON_NAME] headset_mic Sin menú asignado subj…" at bounding box center [177, 158] width 355 height 565
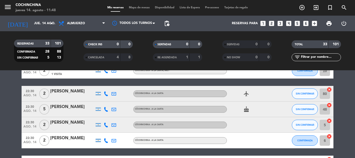
scroll to position [374, 0]
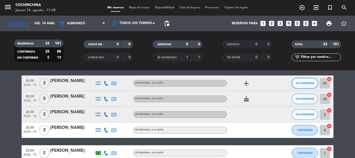
click at [295, 80] on button "SIN CONFIRMAR" at bounding box center [305, 83] width 26 height 10
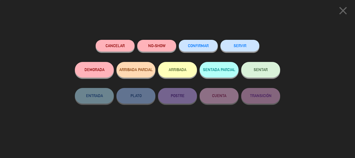
click at [202, 41] on button "CONFIRMAR" at bounding box center [198, 46] width 39 height 12
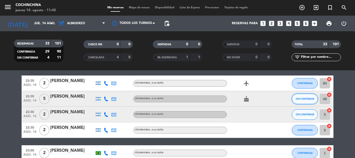
click at [301, 100] on button "SIN CONFIRMAR" at bounding box center [305, 99] width 26 height 10
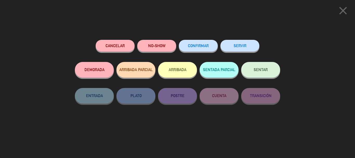
click at [202, 51] on button "CONFIRMAR" at bounding box center [198, 46] width 39 height 12
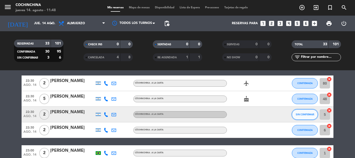
click at [301, 111] on button "SIN CONFIRMAR" at bounding box center [305, 114] width 26 height 10
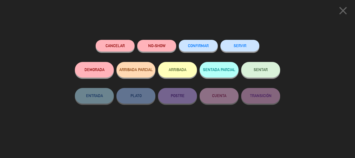
click at [193, 47] on span "CONFIRMAR" at bounding box center [198, 45] width 21 height 4
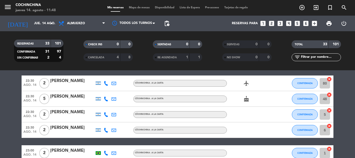
click at [353, 124] on bookings-row "19:00 ago. 14 10 [PERSON_NAME] [PERSON_NAME] headset_mic Sin menú asignado subj…" at bounding box center [177, 2] width 355 height 565
click at [350, 123] on bookings-row "19:00 ago. 14 10 [PERSON_NAME] [PERSON_NAME] headset_mic Sin menú asignado subj…" at bounding box center [177, 2] width 355 height 565
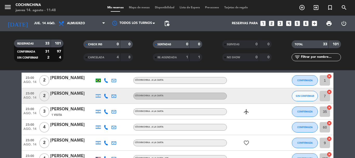
scroll to position [447, 0]
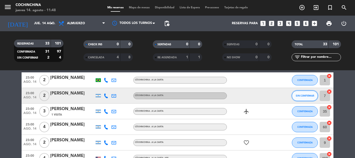
click at [307, 95] on span "SIN CONFIRMAR" at bounding box center [305, 95] width 18 height 3
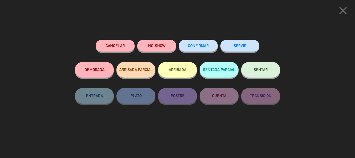
click at [206, 50] on button "CONFIRMAR" at bounding box center [198, 46] width 39 height 12
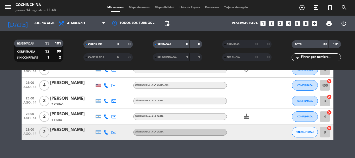
scroll to position [528, 0]
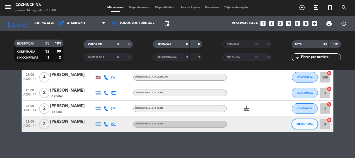
click at [302, 122] on span "SIN CONFIRMAR" at bounding box center [305, 123] width 18 height 3
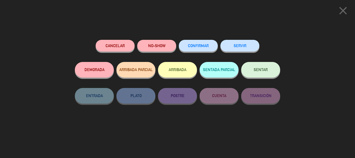
click at [192, 42] on button "CONFIRMAR" at bounding box center [198, 46] width 39 height 12
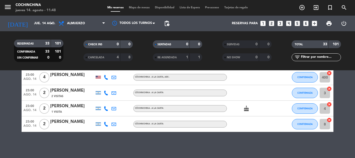
click at [68, 58] on filter-checkbox "RESERVADAS 33 101 CONFIRMADA 33 101 SIN CONFIRMAR 0 0" at bounding box center [38, 50] width 69 height 22
click at [164, 24] on span "pending_actions" at bounding box center [167, 23] width 6 height 6
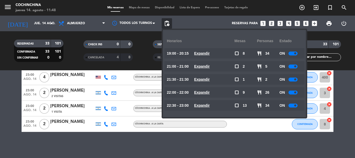
click at [78, 51] on div "CHECK INS 0 0" at bounding box center [107, 46] width 69 height 13
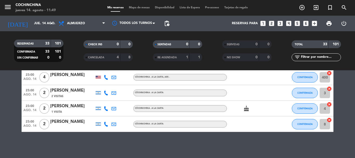
click at [73, 51] on filter-checkbox "RESERVADAS 33 101 CONFIRMADA 33 101 SIN CONFIRMAR 0 0" at bounding box center [38, 50] width 69 height 22
click at [73, 45] on filter-checkbox "RESERVADAS 33 101 CONFIRMADA 33 101 SIN CONFIRMAR 0 0" at bounding box center [38, 50] width 69 height 22
click at [72, 52] on filter-checkbox "RESERVADAS 33 101 CONFIRMADA 33 101 SIN CONFIRMAR 0 0" at bounding box center [38, 50] width 69 height 22
click at [70, 47] on filter-checkbox "RESERVADAS 33 101 CONFIRMADA 33 101 SIN CONFIRMAR 0 0" at bounding box center [38, 50] width 69 height 22
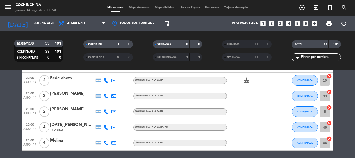
scroll to position [0, 0]
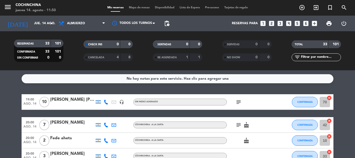
click at [239, 100] on icon "subject" at bounding box center [238, 102] width 6 height 6
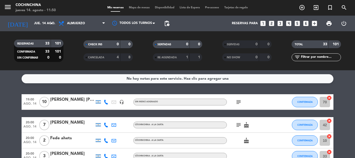
click at [240, 124] on icon "subject" at bounding box center [238, 125] width 6 height 6
click at [73, 50] on filter-checkbox "RESERVADAS 33 101 CONFIRMADA 33 101 SIN CONFIRMAR 0 0" at bounding box center [38, 50] width 69 height 22
click at [138, 8] on span "Mapa de mesas" at bounding box center [139, 7] width 26 height 3
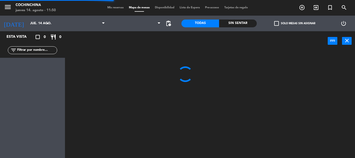
click at [49, 53] on input "text" at bounding box center [37, 50] width 40 height 6
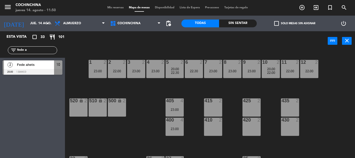
type input "fede a"
click at [30, 62] on span "Fede ahets" at bounding box center [35, 64] width 37 height 5
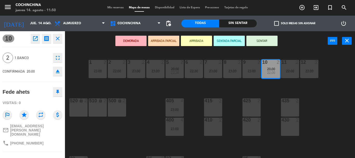
scroll to position [52, 0]
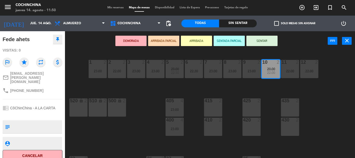
click at [40, 121] on textarea at bounding box center [37, 126] width 50 height 11
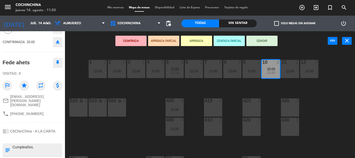
scroll to position [0, 0]
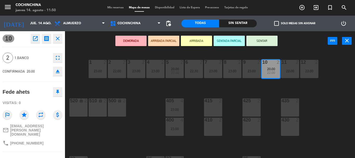
type textarea "Cumpleaños."
click at [38, 60] on span "1.Banco" at bounding box center [33, 58] width 36 height 6
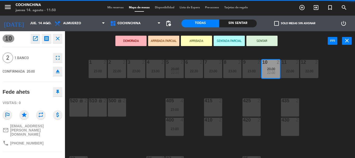
click at [46, 54] on div "2 1.Banco fullscreen" at bounding box center [33, 58] width 60 height 14
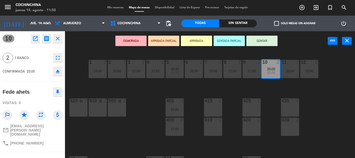
click at [42, 50] on div "10 open_in_new receipt 8:00 PM jue., 14 ago. 2 personas birthday Fede ahets Mes…" at bounding box center [32, 94] width 65 height 127
click at [59, 72] on icon "eject" at bounding box center [58, 71] width 6 height 6
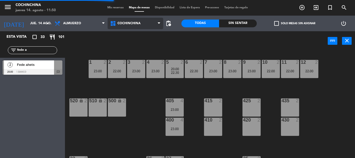
click at [127, 25] on span "Cochinchina" at bounding box center [128, 24] width 23 height 4
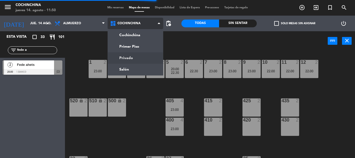
click at [125, 60] on ng-component "menu Cochinchina jueves 14. agosto - 11:50 Mis reservas Mapa de mesas Disponibi…" at bounding box center [177, 79] width 355 height 158
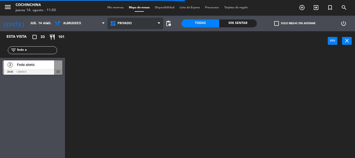
click at [130, 22] on span "Privado" at bounding box center [124, 24] width 14 height 4
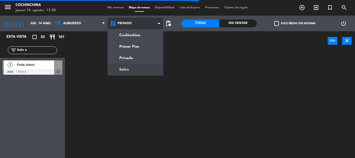
click at [121, 69] on ng-component "menu Cochinchina jueves 14. agosto - 11:50 Mis reservas Mapa de mesas Disponibi…" at bounding box center [177, 79] width 355 height 158
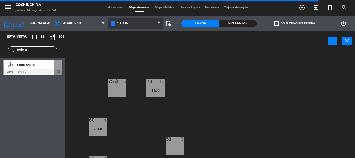
click at [153, 24] on span "Salón" at bounding box center [136, 23] width 56 height 11
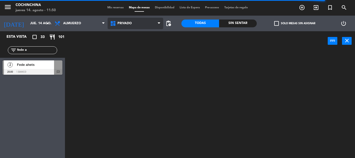
click at [130, 59] on ng-component "menu Cochinchina jueves 14. agosto - 11:50 Mis reservas Mapa de mesas Disponibi…" at bounding box center [177, 79] width 355 height 158
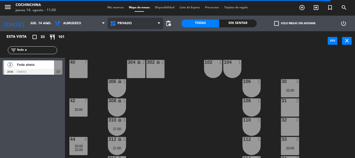
click at [131, 25] on span "Privado" at bounding box center [124, 24] width 14 height 4
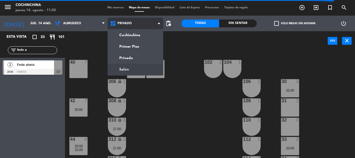
click at [128, 69] on ng-component "menu Cochinchina jueves 14. agosto - 11:50 Mis reservas Mapa de mesas Disponibi…" at bounding box center [177, 79] width 355 height 158
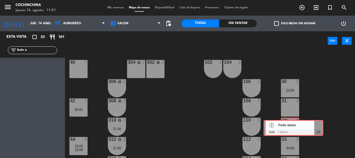
drag, startPoint x: 29, startPoint y: 69, endPoint x: 290, endPoint y: 129, distance: 267.6
click at [290, 129] on div "Esta vista crop_square 33 restaurant 101 filter_list fede a 2 Fede ahets 20:00 …" at bounding box center [177, 94] width 355 height 127
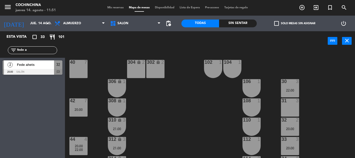
scroll to position [26, 0]
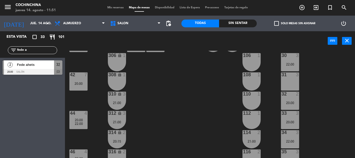
click at [294, 120] on div "20:00" at bounding box center [290, 122] width 18 height 4
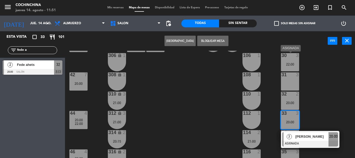
drag, startPoint x: 312, startPoint y: 144, endPoint x: 293, endPoint y: 64, distance: 82.2
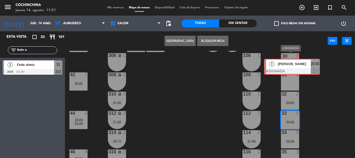
drag, startPoint x: 295, startPoint y: 119, endPoint x: 289, endPoint y: 62, distance: 57.2
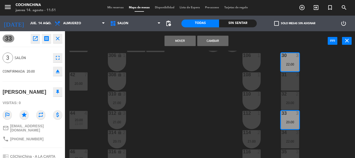
click at [188, 41] on button "Mover" at bounding box center [179, 41] width 31 height 10
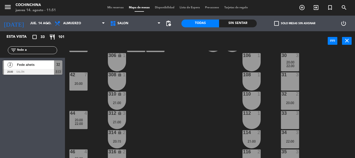
click at [221, 112] on div "40 7 304 lock 2 102 1 302 lock 2 104 1 306 lock 1 30 3 20:00 22:00 106 1 42 7 2…" at bounding box center [212, 104] width 286 height 107
click at [36, 51] on input "fede a" at bounding box center [37, 50] width 40 height 6
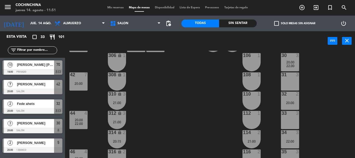
click at [149, 82] on div "40 7 304 lock 2 102 1 302 lock 2 104 1 306 lock 1 30 3 20:00 22:00 106 1 42 7 2…" at bounding box center [212, 104] width 286 height 107
click at [114, 8] on span "Mis reservas" at bounding box center [116, 7] width 22 height 3
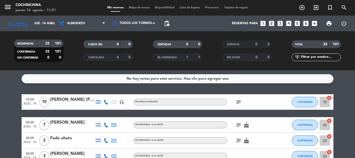
click at [78, 47] on filter-checkbox "CHECK INS 0 0" at bounding box center [107, 44] width 69 height 8
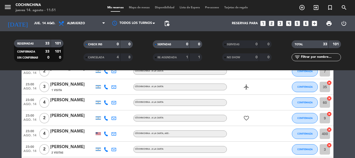
scroll to position [476, 0]
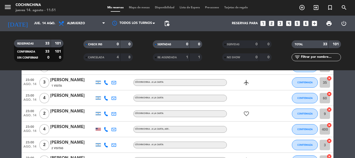
click at [142, 6] on span "Mapa de mesas" at bounding box center [139, 7] width 26 height 3
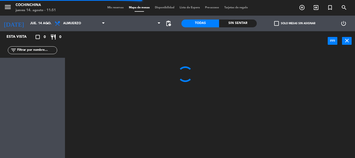
click at [39, 51] on input "text" at bounding box center [37, 50] width 40 height 6
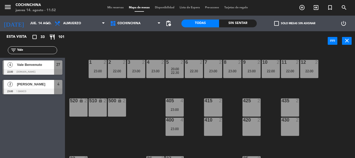
type input "Vale"
click at [51, 107] on div "Esta vista crop_square 33 restaurant 101 filter_list Vale 4 Vale Benvenuto 22:0…" at bounding box center [32, 94] width 65 height 127
click at [40, 71] on div at bounding box center [33, 72] width 60 height 6
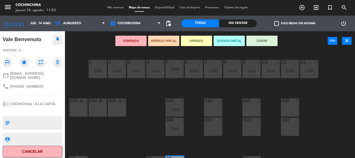
scroll to position [52, 0]
click at [42, 117] on textarea at bounding box center [37, 122] width 50 height 11
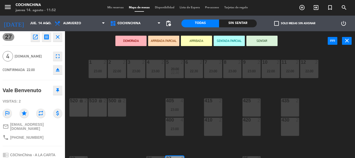
scroll to position [0, 0]
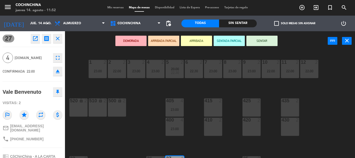
type textarea "Cumpleaños."
click at [46, 58] on span "[DOMAIN_NAME]" at bounding box center [33, 58] width 36 height 6
click at [61, 70] on button "eject" at bounding box center [57, 71] width 9 height 9
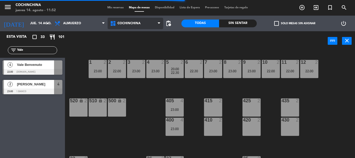
click at [140, 24] on span "Cochinchina" at bounding box center [128, 24] width 23 height 4
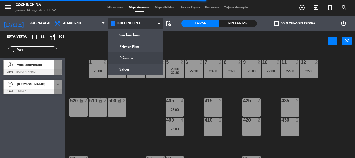
click at [126, 60] on ng-component "menu Cochinchina jueves 14. agosto - 11:52 Mis reservas Mapa de mesas Disponibi…" at bounding box center [177, 79] width 355 height 158
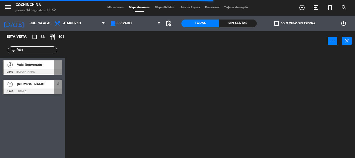
click at [129, 29] on div "Cochinchina Primer Piso Privado Salón Privado Cochinchina Primer Piso Privado S…" at bounding box center [136, 24] width 56 height 16
click at [129, 27] on span "Privado" at bounding box center [136, 23] width 56 height 11
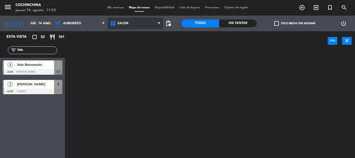
click at [129, 69] on ng-component "menu Cochinchina jueves 14. agosto - 11:52 Mis reservas Mapa de mesas Disponibi…" at bounding box center [177, 79] width 355 height 158
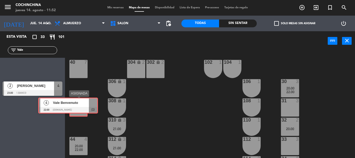
drag, startPoint x: 42, startPoint y: 67, endPoint x: 78, endPoint y: 104, distance: 51.5
click at [78, 104] on div "Esta vista crop_square 33 restaurant 101 filter_list Vale 4 Vale Benvenuto 22:0…" at bounding box center [177, 94] width 355 height 127
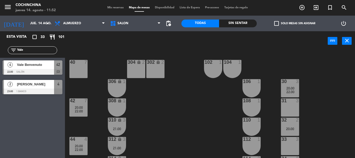
click at [105, 54] on div "40 7 304 lock 2 102 1 302 lock 2 104 1 306 lock 1 30 3 20:00 22:00 106 1 42 7 2…" at bounding box center [212, 104] width 286 height 107
click at [136, 24] on span "Salón" at bounding box center [136, 23] width 56 height 11
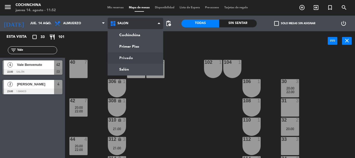
click at [124, 58] on ng-component "menu Cochinchina jueves 14. agosto - 11:52 Mis reservas Mapa de mesas Disponibi…" at bounding box center [177, 79] width 355 height 158
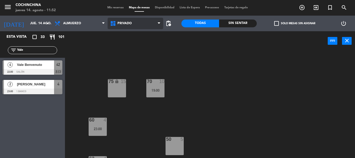
click at [141, 25] on span "Privado" at bounding box center [136, 23] width 56 height 11
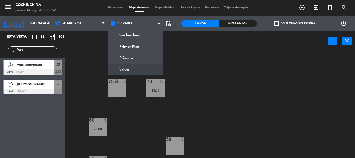
click at [130, 120] on div "75 lock 15 70 10 19:00 60 4 23:00 50 5 62 4 55 5 64 lock 4 66 lock 2" at bounding box center [212, 104] width 286 height 107
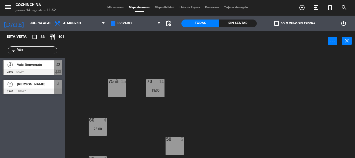
click at [153, 96] on div "70 10 19:00" at bounding box center [155, 88] width 18 height 18
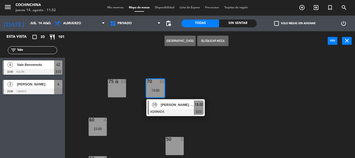
click at [129, 139] on div "75 lock 15 70 10 19:00 10 [PERSON_NAME] [PERSON_NAME] ASIGNADA 19:00 chat 60 4 …" at bounding box center [212, 104] width 286 height 107
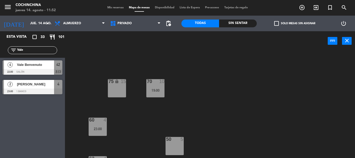
click at [36, 50] on input "Vale" at bounding box center [37, 50] width 40 height 6
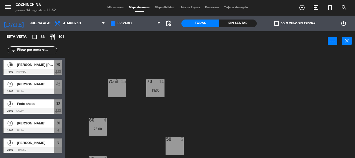
scroll to position [55, 0]
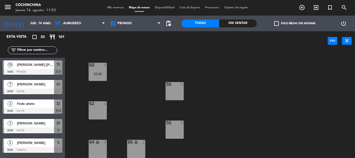
click at [98, 69] on div "60 4 23:00" at bounding box center [98, 72] width 18 height 18
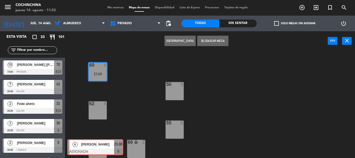
drag, startPoint x: 120, startPoint y: 94, endPoint x: 97, endPoint y: 149, distance: 59.5
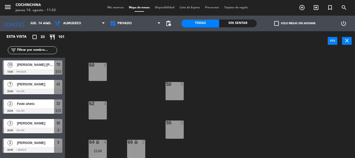
scroll to position [446, 0]
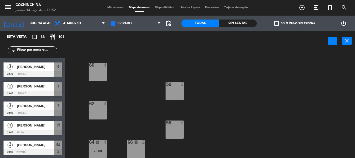
click at [129, 117] on div "75 lock 15 70 10 19:00 60 4 50 5 62 4 55 5 64 lock 4 23:00 66 lock 2" at bounding box center [212, 104] width 286 height 107
click at [124, 76] on div "75 lock 15 70 10 19:00 60 4 50 5 62 4 55 5 64 lock 4 23:00 66 lock 2" at bounding box center [212, 104] width 286 height 107
click at [276, 23] on span "check_box_outline_blank" at bounding box center [276, 23] width 5 height 5
click at [295, 23] on input "check_box_outline_blank Solo mesas sin asignar" at bounding box center [295, 23] width 0 height 0
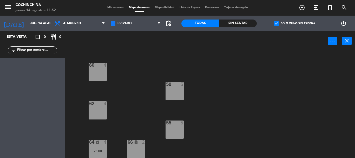
scroll to position [0, 0]
click at [276, 23] on span "check_box" at bounding box center [276, 23] width 5 height 5
click at [295, 23] on input "check_box Solo mesas sin asignar" at bounding box center [295, 23] width 0 height 0
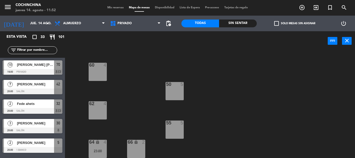
click at [69, 51] on div "75 lock 15 70 10 19:00 60 4 50 5 62 4 55 5 64 lock 4 23:00 66 lock 2" at bounding box center [212, 104] width 286 height 107
click at [127, 24] on span "Privado" at bounding box center [124, 24] width 14 height 4
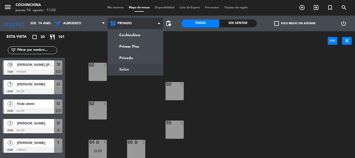
click at [123, 69] on ng-component "menu Cochinchina jueves 14. agosto - 11:52 Mis reservas Mapa de mesas Disponibi…" at bounding box center [177, 79] width 355 height 158
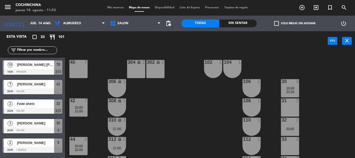
click at [114, 8] on span "Mis reservas" at bounding box center [116, 7] width 22 height 3
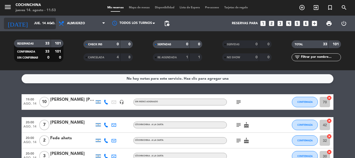
click at [50, 24] on icon "arrow_drop_down" at bounding box center [51, 23] width 6 height 6
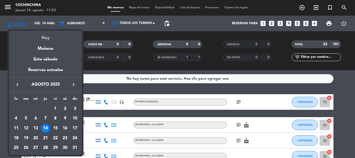
click at [47, 37] on div "Hoy" at bounding box center [45, 36] width 73 height 11
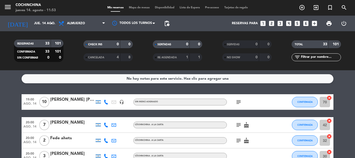
click at [71, 39] on div "RESERVADAS 33 101 CONFIRMADA 33 101 SIN CONFIRMAR 0 0" at bounding box center [38, 50] width 69 height 29
click at [54, 25] on icon "arrow_drop_down" at bounding box center [51, 23] width 6 height 6
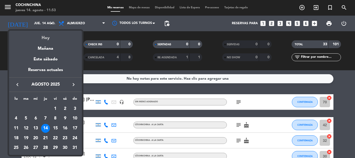
click at [45, 39] on div "Hoy" at bounding box center [45, 36] width 73 height 11
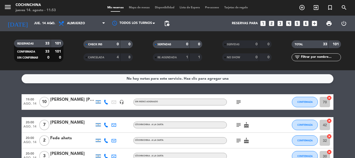
click at [76, 57] on filter-checkbox "CANCELADA 4 8" at bounding box center [107, 57] width 69 height 8
click at [76, 50] on div "CHECK INS 0 0" at bounding box center [107, 46] width 69 height 13
click at [71, 54] on filter-checkbox "RESERVADAS 33 101 CONFIRMADA 33 101 SIN CONFIRMAR 0 0" at bounding box center [38, 50] width 69 height 22
click at [71, 54] on filter-checkbox "RESERVADAS 34 104 CONFIRMADA 33 101 SIN CONFIRMAR 1 3" at bounding box center [38, 50] width 69 height 22
click at [71, 61] on filter-checkbox "RESERVADAS 34 104 CONFIRMADA 33 101 SIN CONFIRMAR 1 3" at bounding box center [38, 50] width 69 height 22
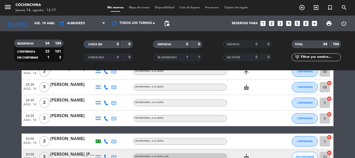
scroll to position [390, 0]
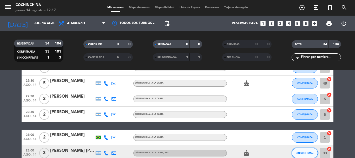
click at [310, 150] on button "SIN CONFIRMAR" at bounding box center [305, 153] width 26 height 10
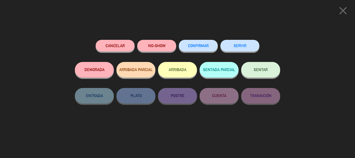
click at [202, 49] on button "CONFIRMAR" at bounding box center [198, 46] width 39 height 12
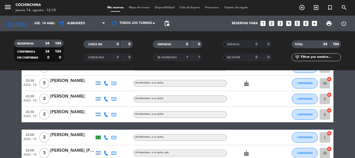
click at [76, 54] on filter-checkbox "CANCELADA 4 8" at bounding box center [107, 57] width 69 height 8
click at [74, 53] on div "CHECK INS 0 0" at bounding box center [107, 46] width 69 height 13
click at [72, 55] on filter-checkbox "RESERVADAS 34 104 CONFIRMADA 34 104 SIN CONFIRMAR 0 0" at bounding box center [38, 50] width 69 height 22
click at [70, 49] on filter-checkbox "RESERVADAS 34 104 CONFIRMADA 34 104 SIN CONFIRMAR 0 0" at bounding box center [38, 50] width 69 height 22
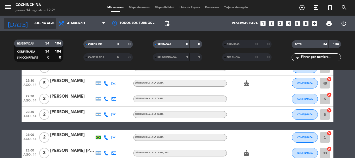
click at [50, 26] on icon "arrow_drop_down" at bounding box center [51, 23] width 6 height 6
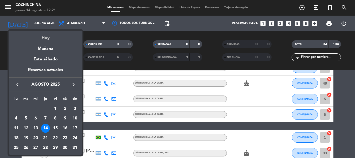
click at [47, 38] on div "Hoy" at bounding box center [45, 36] width 73 height 11
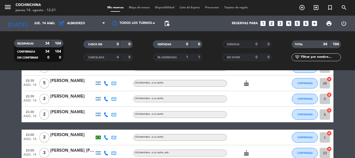
click at [76, 49] on div "CHECK INS 0 0" at bounding box center [107, 46] width 69 height 13
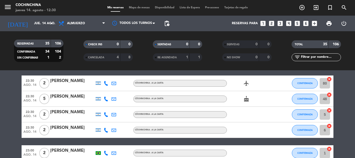
click at [75, 51] on div "CHECK INS 0 0" at bounding box center [107, 46] width 69 height 13
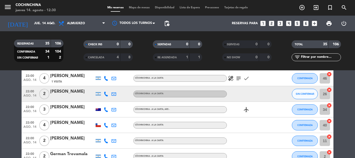
scroll to position [195, 0]
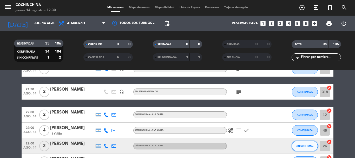
click at [312, 146] on span "SIN CONFIRMAR" at bounding box center [305, 145] width 18 height 3
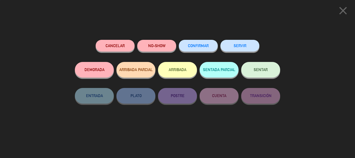
click at [200, 48] on button "CONFIRMAR" at bounding box center [198, 46] width 39 height 12
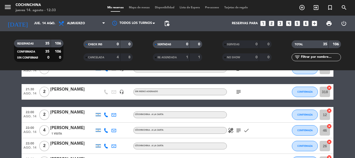
click at [78, 46] on filter-checkbox "CHECK INS 0 0" at bounding box center [107, 44] width 69 height 8
click at [71, 51] on filter-checkbox "RESERVADAS 35 106 CONFIRMADA 35 106 SIN CONFIRMAR 0 0" at bounding box center [38, 50] width 69 height 22
click at [50, 25] on icon "arrow_drop_down" at bounding box center [51, 23] width 6 height 6
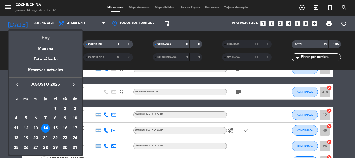
click at [45, 37] on div "Hoy" at bounding box center [45, 36] width 73 height 11
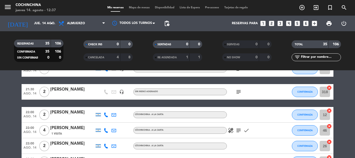
click at [74, 45] on filter-checkbox "CHECK INS 0 0" at bounding box center [107, 44] width 69 height 8
click at [49, 22] on icon "arrow_drop_down" at bounding box center [51, 23] width 6 height 6
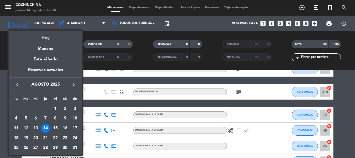
click at [45, 37] on div "Hoy" at bounding box center [45, 36] width 73 height 11
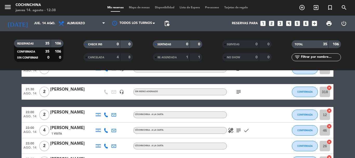
click at [74, 53] on filter-checkbox "CANCELADA 4 8" at bounding box center [107, 57] width 69 height 8
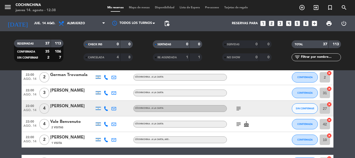
scroll to position [312, 0]
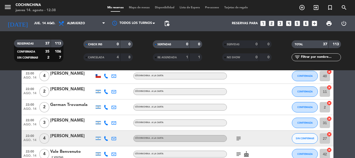
click at [240, 138] on icon "subject" at bounding box center [238, 138] width 6 height 6
click at [307, 139] on span "SIN CONFIRMAR" at bounding box center [305, 138] width 18 height 3
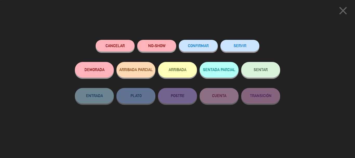
click at [190, 47] on span "CONFIRMAR" at bounding box center [198, 45] width 21 height 4
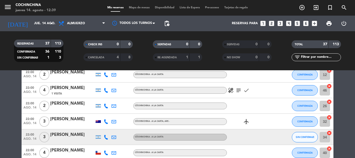
scroll to position [226, 0]
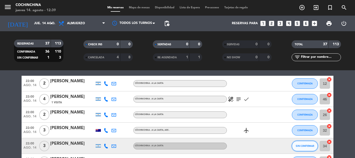
click at [310, 148] on button "SIN CONFIRMAR" at bounding box center [305, 146] width 26 height 10
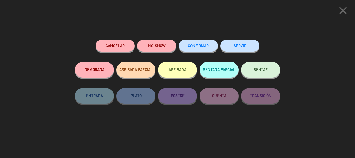
click at [200, 45] on span "CONFIRMAR" at bounding box center [198, 45] width 21 height 4
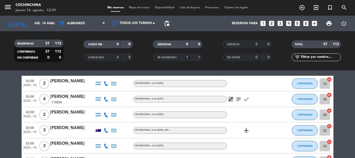
drag, startPoint x: 75, startPoint y: 47, endPoint x: 123, endPoint y: 50, distance: 48.7
click at [82, 48] on div "CHECK INS 0 0" at bounding box center [107, 46] width 69 height 13
click at [320, 58] on input "text" at bounding box center [320, 57] width 40 height 6
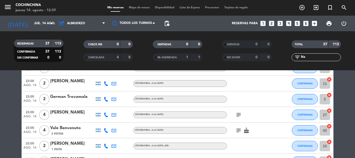
scroll to position [0, 0]
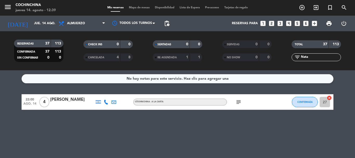
type input "Nata"
click at [311, 54] on div "filter_list Nata" at bounding box center [316, 57] width 49 height 8
click at [308, 58] on input "Nata" at bounding box center [320, 57] width 40 height 6
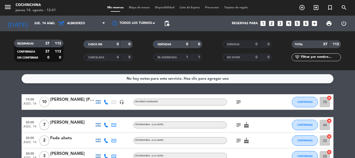
click at [78, 61] on div "CHECK INS 0 0 CANCELADA 4 8" at bounding box center [107, 50] width 69 height 29
click at [48, 21] on input "jue. 14 ago." at bounding box center [53, 23] width 44 height 9
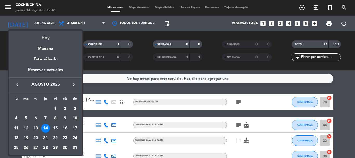
click at [44, 37] on div "Hoy" at bounding box center [45, 36] width 73 height 11
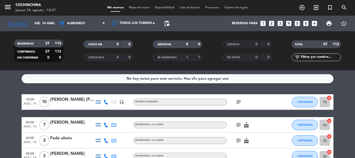
click at [75, 53] on filter-checkbox "CANCELADA 4 8" at bounding box center [107, 57] width 69 height 8
click at [74, 53] on filter-checkbox "CANCELADA 4 8" at bounding box center [107, 57] width 69 height 8
click at [51, 24] on icon "arrow_drop_down" at bounding box center [51, 23] width 6 height 6
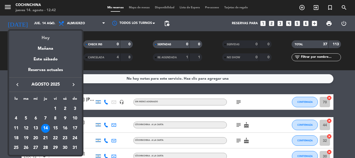
click at [46, 37] on div "Hoy" at bounding box center [45, 36] width 73 height 11
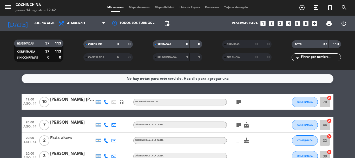
click at [71, 55] on filter-checkbox "RESERVADAS 37 113 CONFIRMADA 37 113 SIN CONFIRMAR 0 0" at bounding box center [38, 50] width 69 height 22
click at [73, 50] on div "CHECK INS 0 0" at bounding box center [107, 46] width 69 height 13
click at [70, 48] on filter-checkbox "RESERVADAS 37 113 CONFIRMADA 37 113 SIN CONFIRMAR 0 0" at bounding box center [38, 50] width 69 height 22
click at [74, 51] on div "CHECK INS 0 0" at bounding box center [107, 46] width 69 height 13
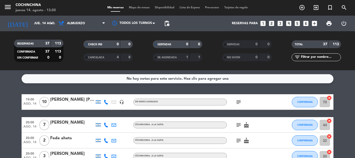
click at [75, 49] on div "CHECK INS 0 0" at bounding box center [107, 46] width 69 height 13
click at [72, 51] on filter-checkbox "RESERVADAS 37 113 CONFIRMADA 37 113 SIN CONFIRMAR 0 0" at bounding box center [38, 50] width 69 height 22
click at [50, 23] on icon "arrow_drop_down" at bounding box center [51, 23] width 6 height 6
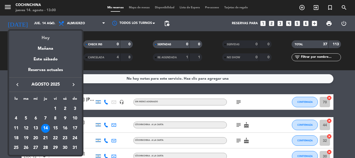
click at [46, 38] on div "Hoy" at bounding box center [45, 36] width 73 height 11
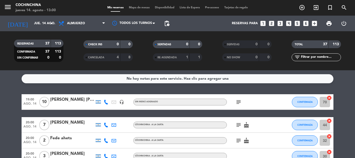
click at [74, 55] on filter-checkbox "CANCELADA 4 8" at bounding box center [107, 57] width 69 height 8
